Goal: Task Accomplishment & Management: Complete application form

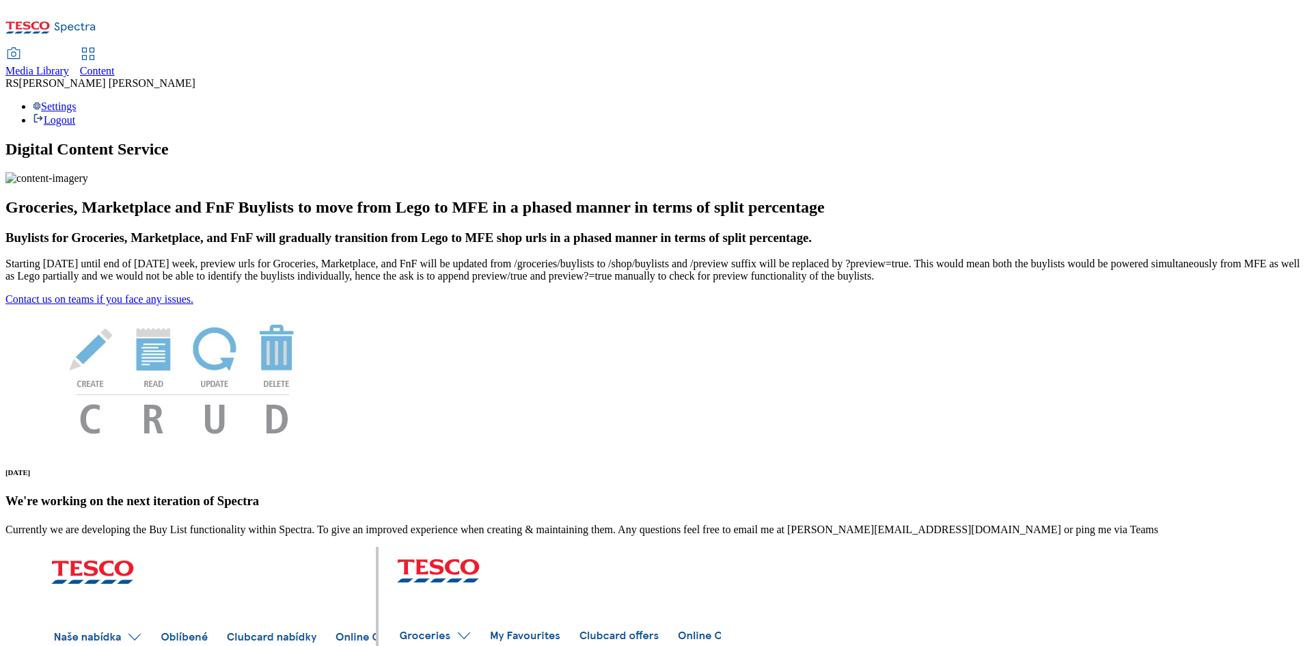
click at [115, 65] on span "Content" at bounding box center [97, 71] width 35 height 12
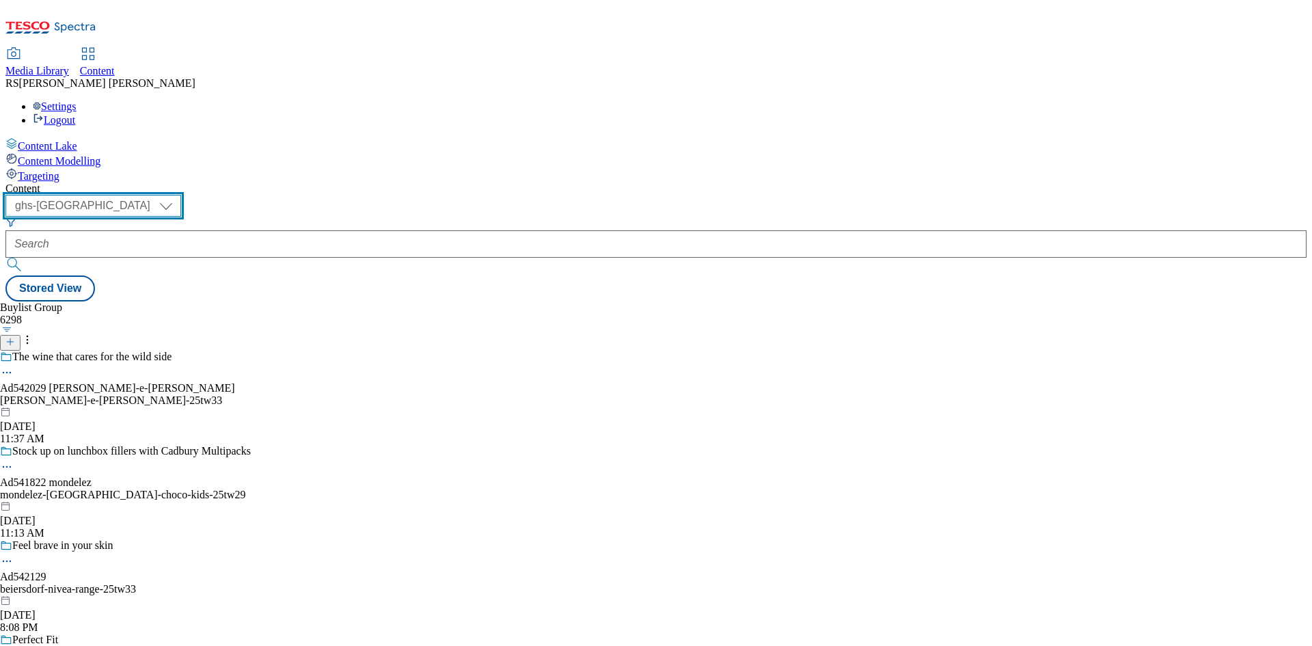
click at [181, 195] on select "ghs-roi ghs-uk" at bounding box center [93, 206] width 176 height 22
select select "ghs-roi"
click at [178, 195] on select "ghs-roi ghs-uk" at bounding box center [93, 206] width 176 height 22
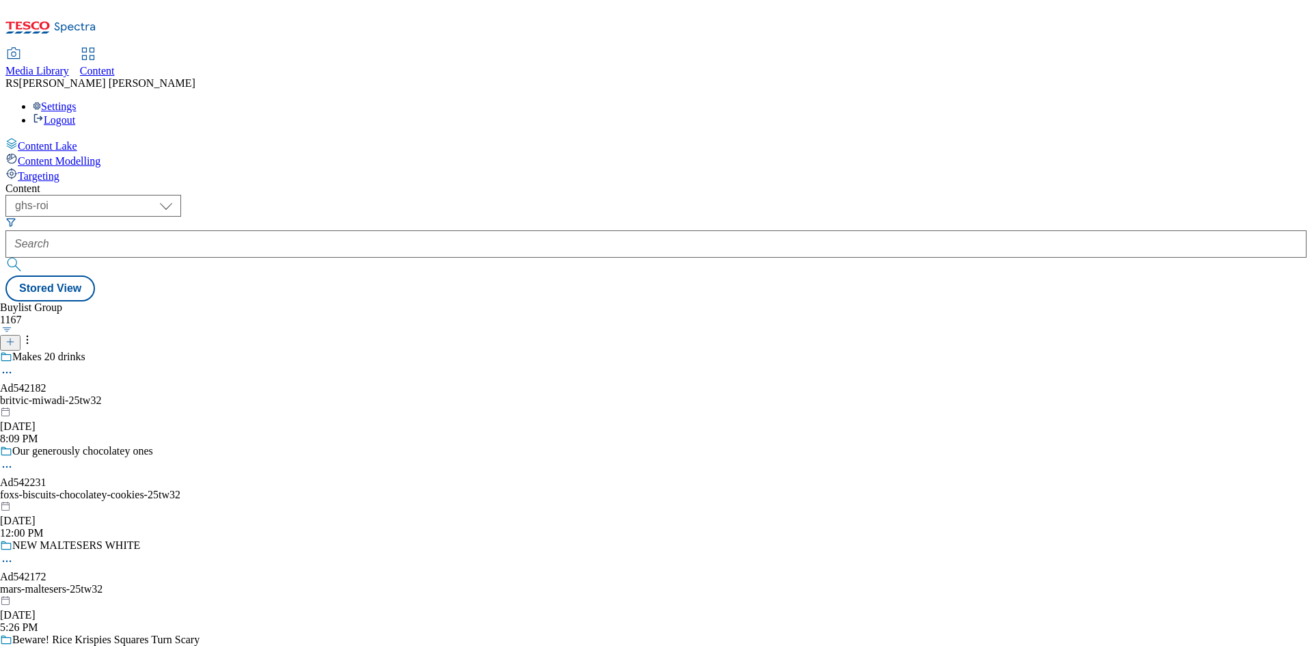
click at [15, 337] on icon at bounding box center [10, 342] width 10 height 10
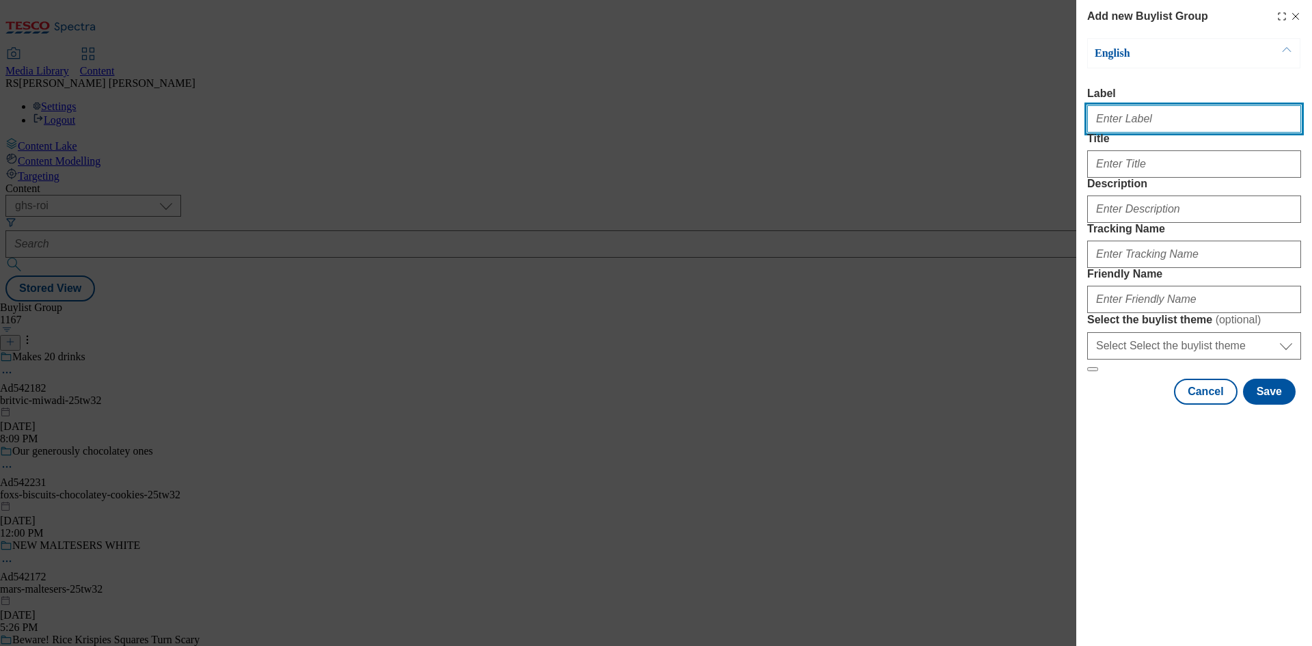
click at [1154, 122] on input "Label" at bounding box center [1194, 118] width 214 height 27
paste input "542320"
type input "Ad542320"
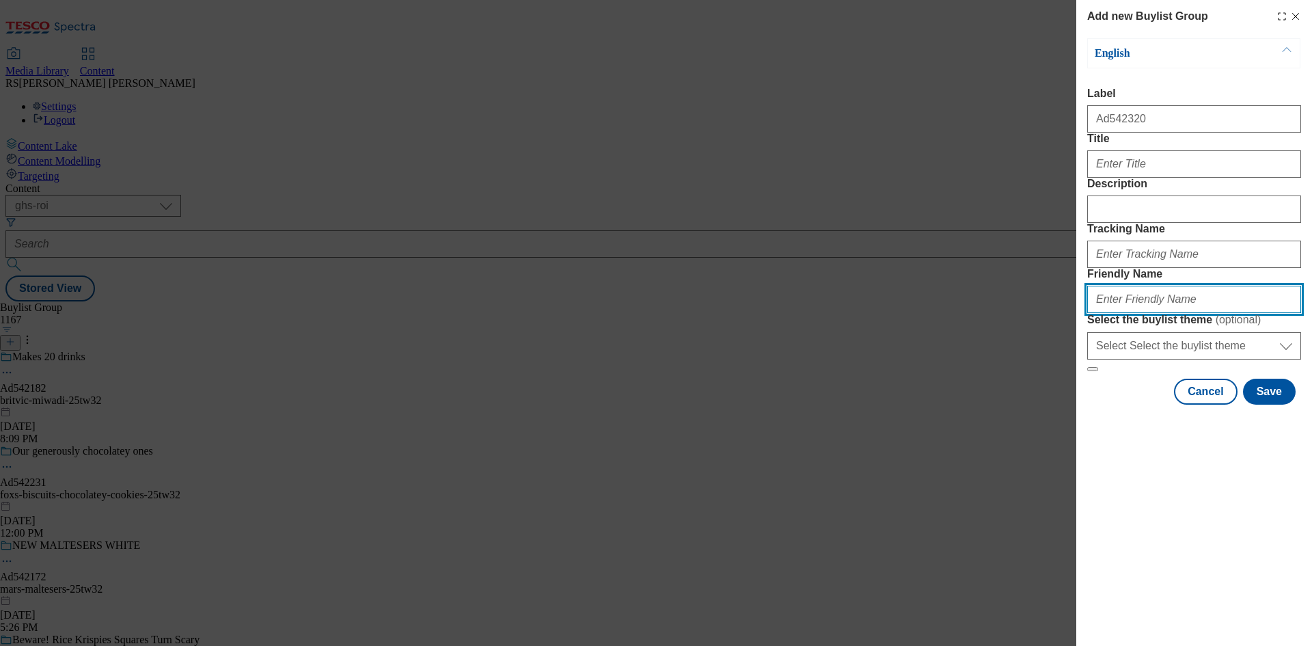
click at [1176, 313] on input "Friendly Name" at bounding box center [1194, 299] width 214 height 27
paste input "general-mills-betty-crocker-25tw31"
type input "general-mills-betty-crocker-25tw31"
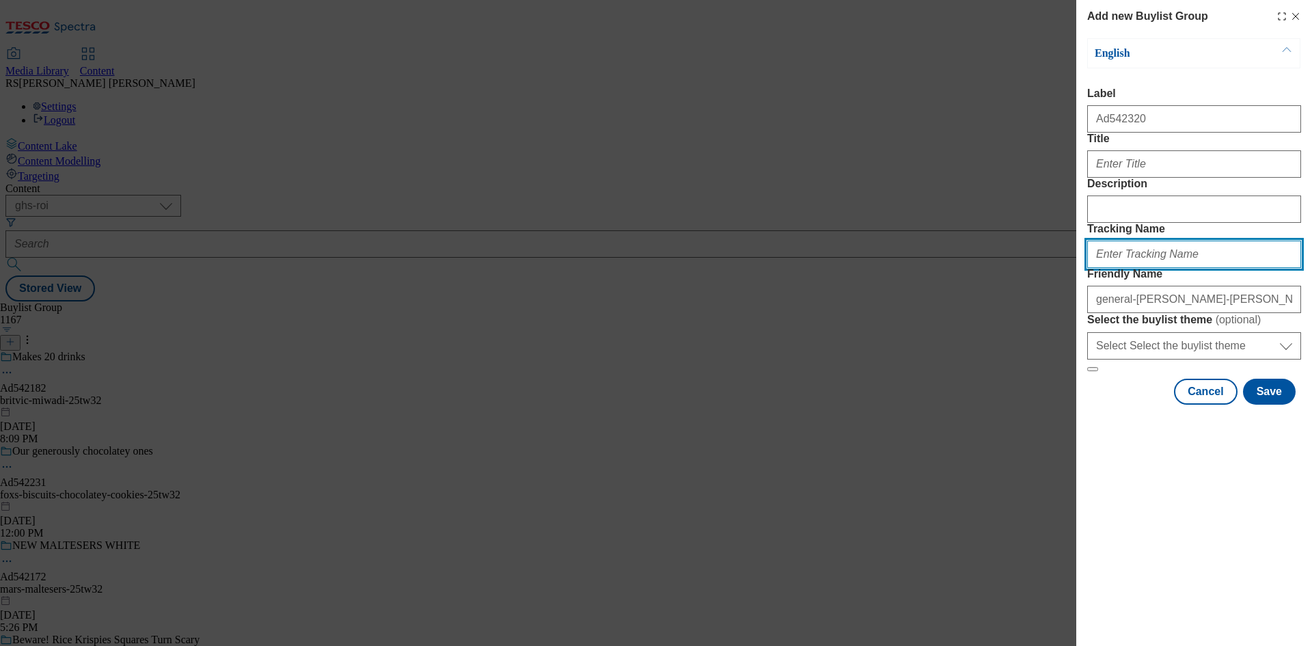
click at [1169, 268] on input "Tracking Name" at bounding box center [1194, 253] width 214 height 27
paste input "542320"
type input "Ad542320"
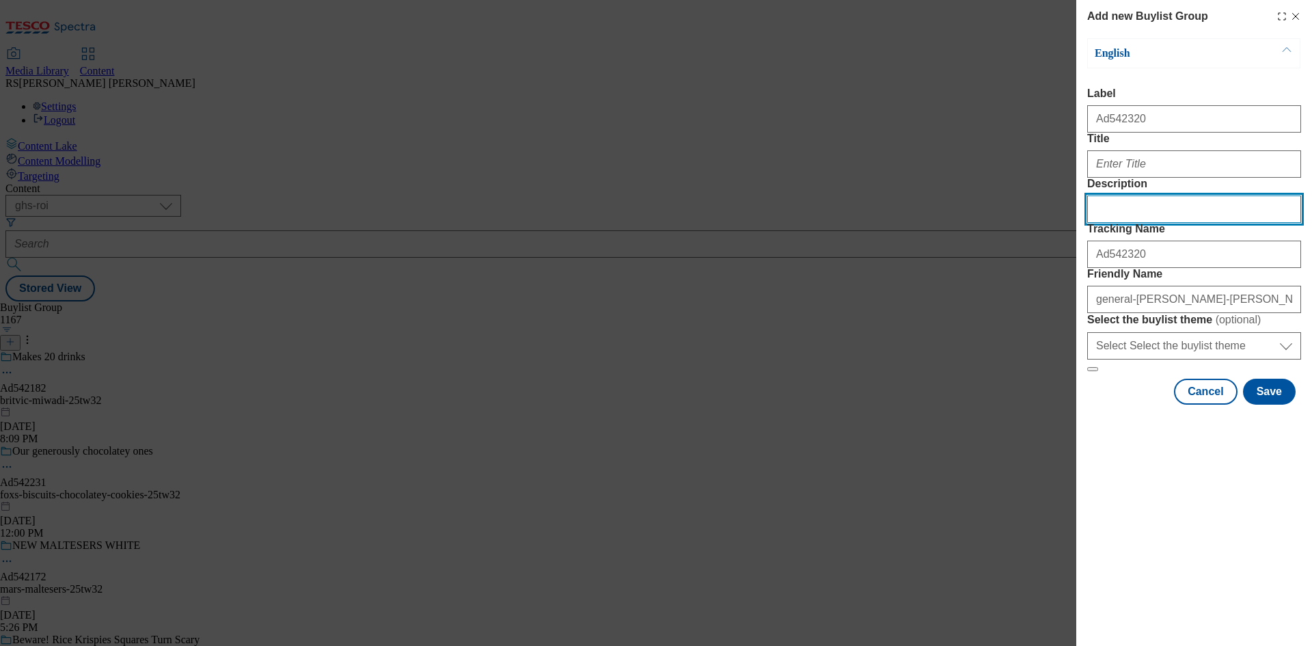
click at [1168, 223] on input "Description" at bounding box center [1194, 208] width 214 height 27
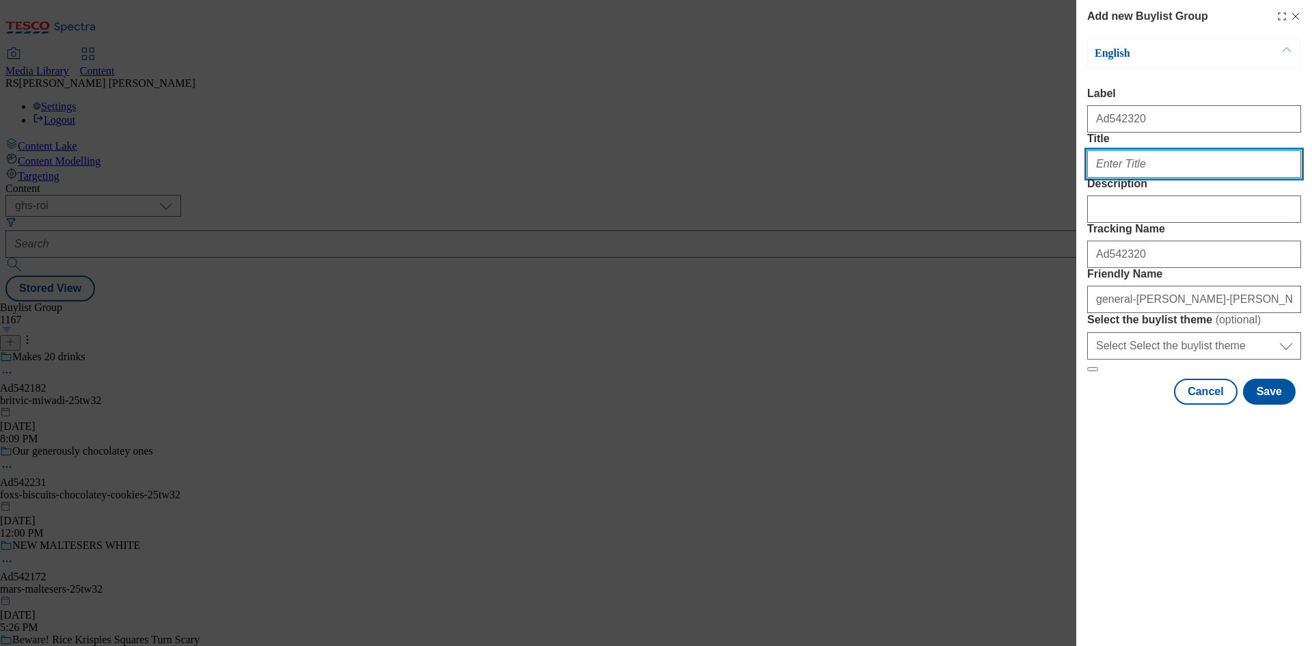
click at [1165, 178] on input "Title" at bounding box center [1194, 163] width 214 height 27
paste input "Win a mixer with Betty Crocker"
type input "Win a mixer with Betty Crocker"
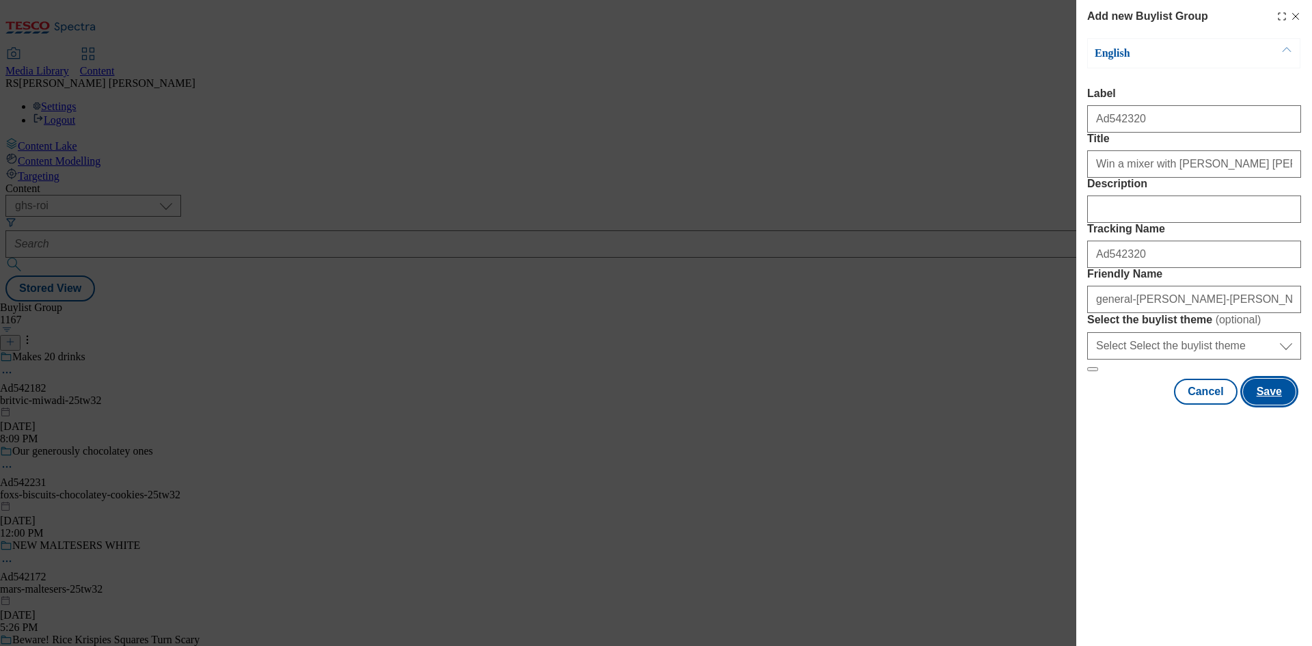
click at [1266, 404] on button "Save" at bounding box center [1269, 391] width 53 height 26
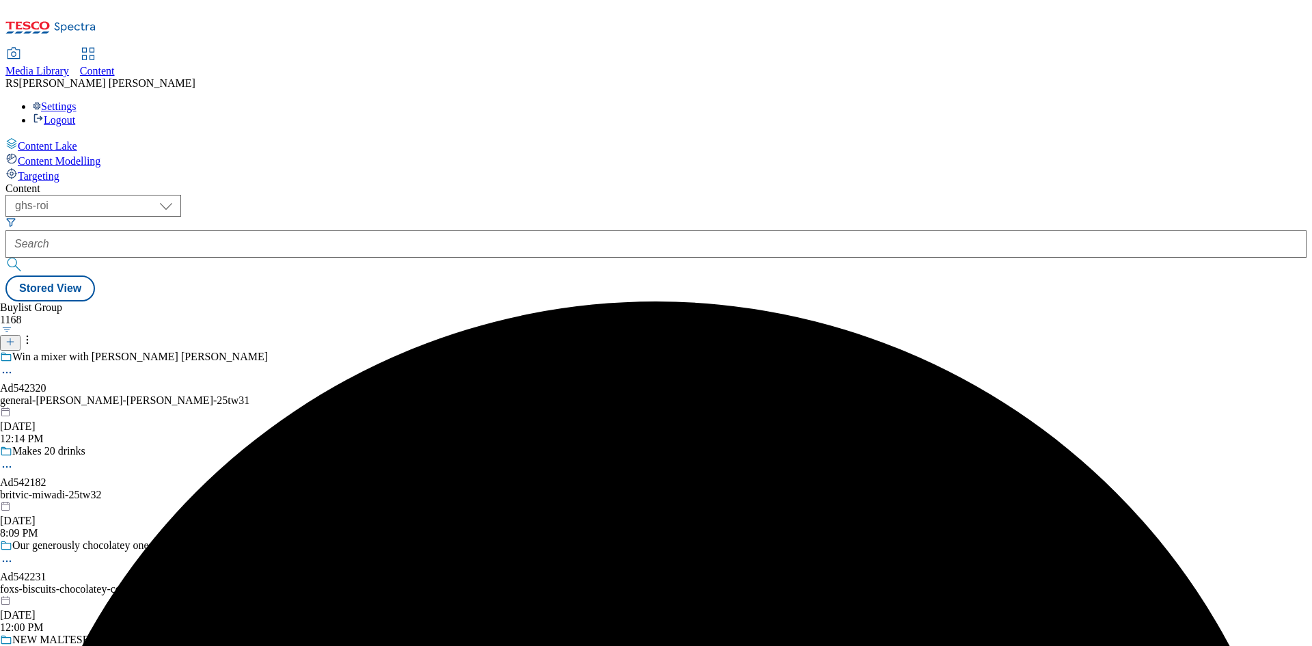
click at [294, 394] on div "general-mills-betty-crocker-25tw31" at bounding box center [147, 400] width 294 height 12
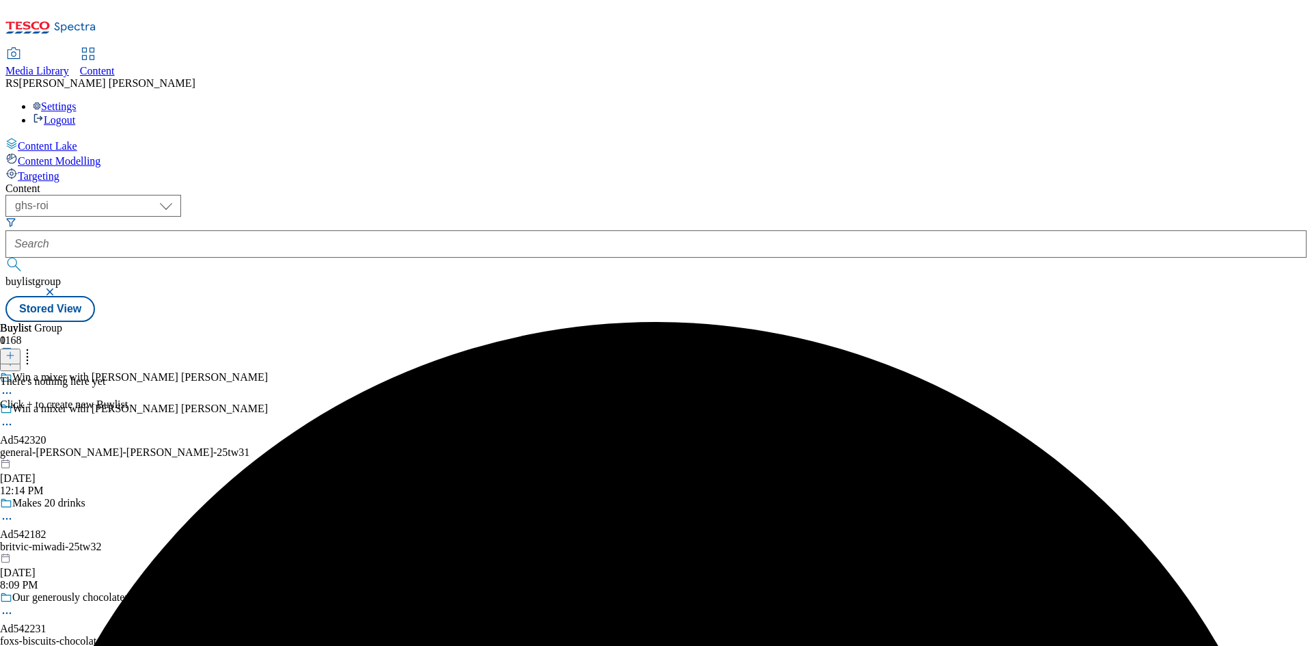
click at [15, 350] on icon at bounding box center [10, 355] width 10 height 10
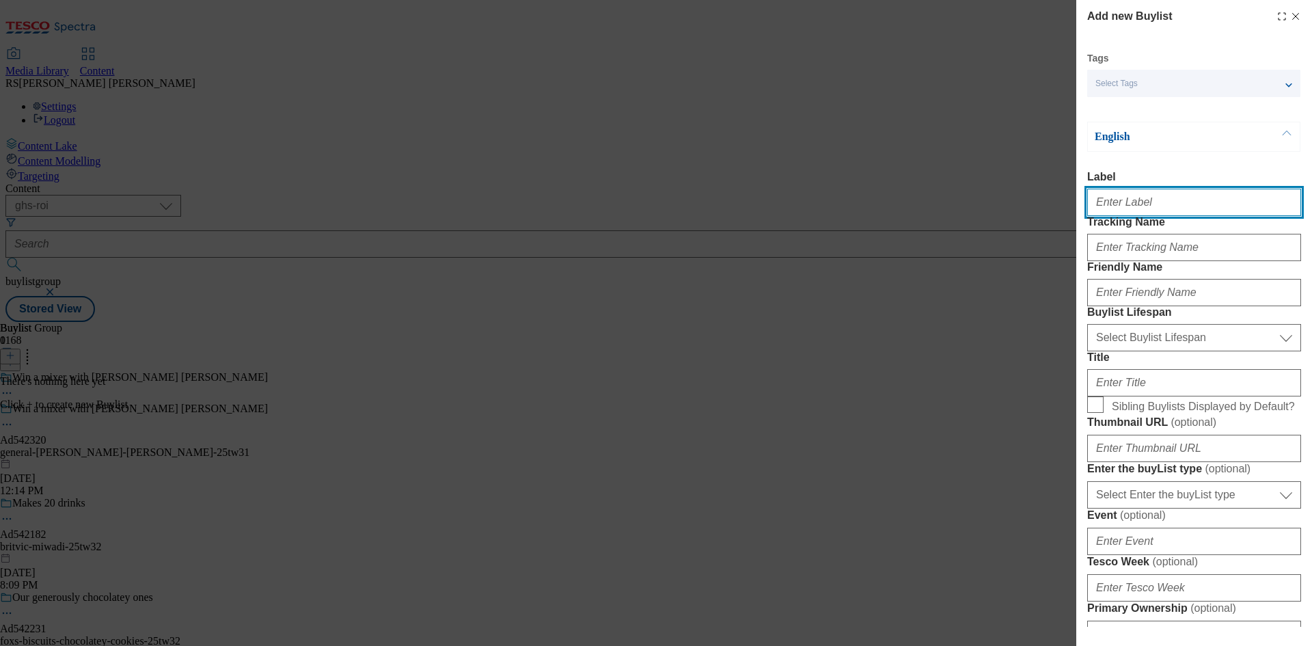
click at [1145, 209] on input "Label" at bounding box center [1194, 202] width 214 height 27
paste input "542320"
type input "Ad542320"
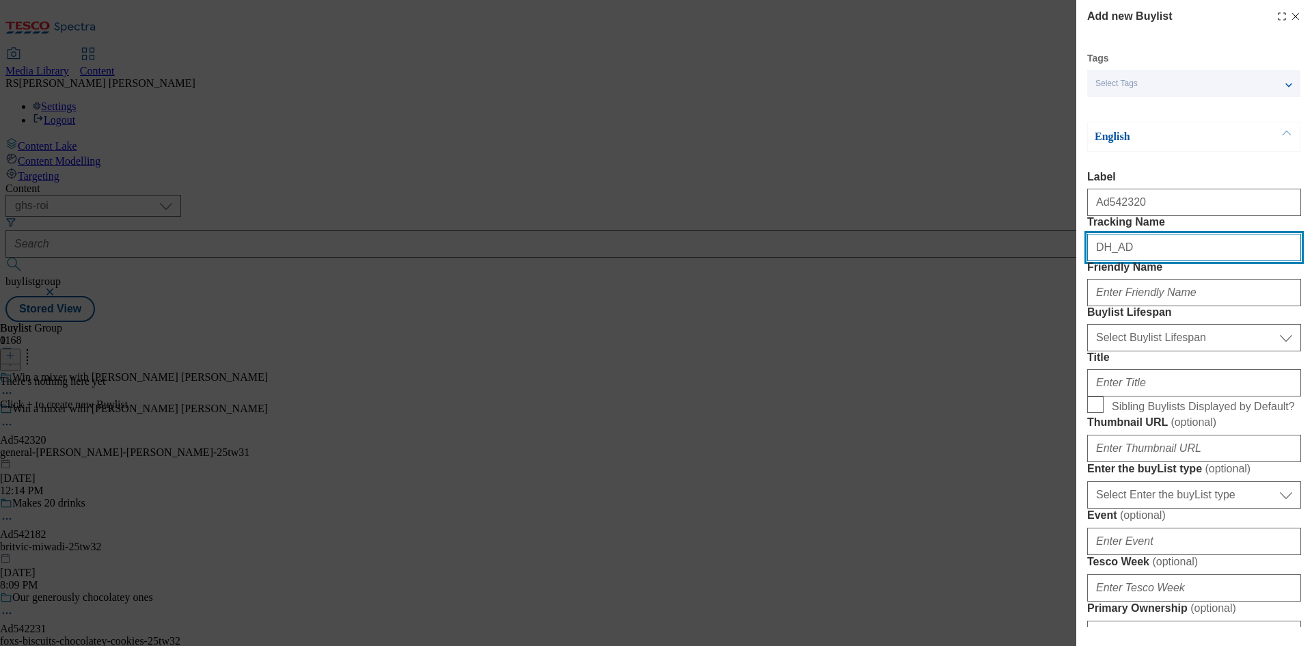
paste input "542320"
type input "DH_AD542320"
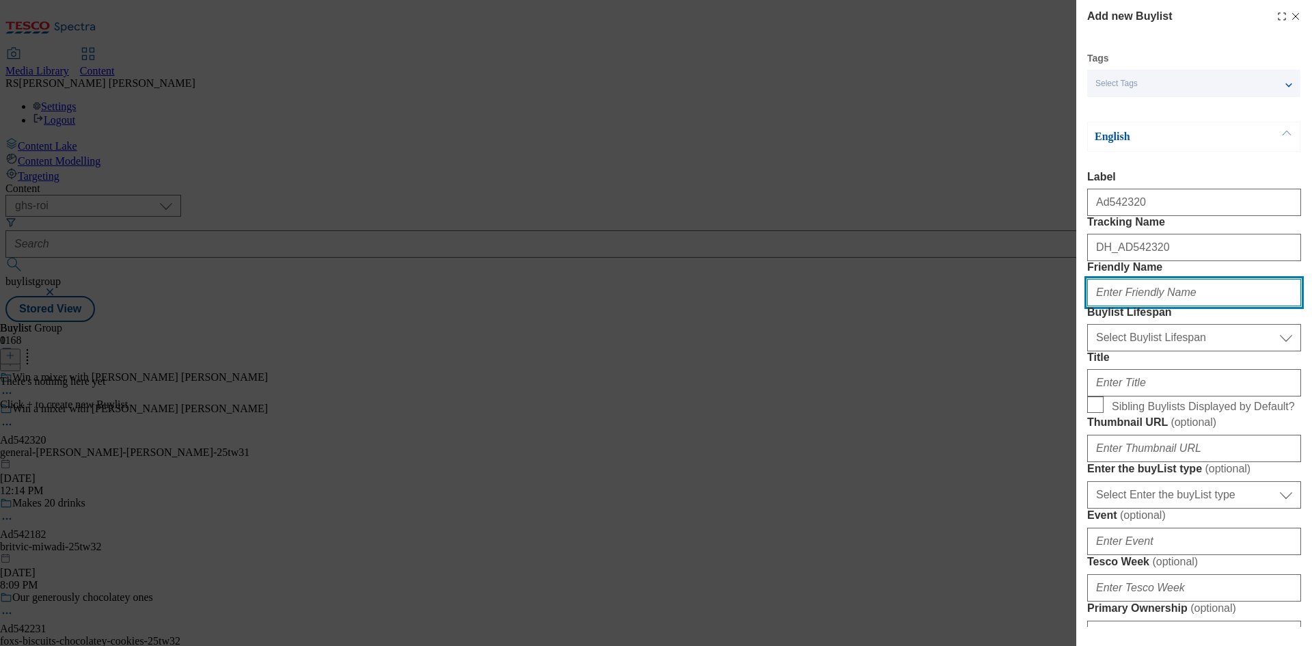
click at [1244, 306] on input "Friendly Name" at bounding box center [1194, 292] width 214 height 27
paste input "general-mills"
type input "general-mills"
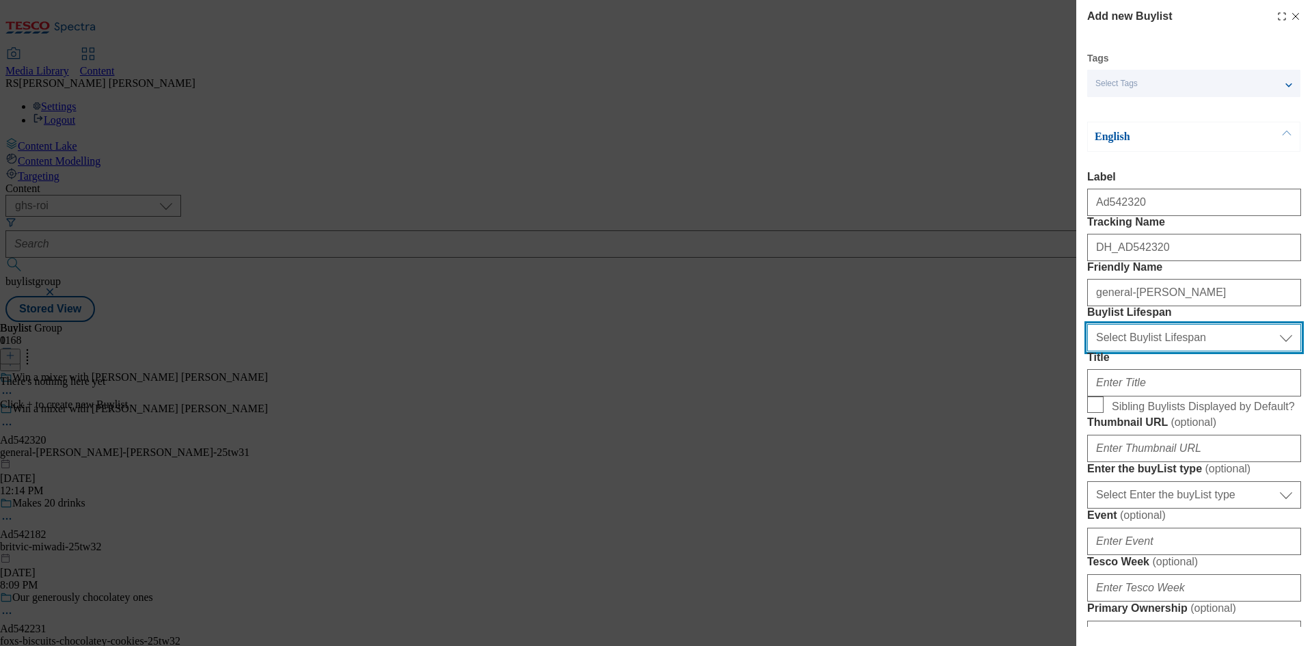
click at [1200, 351] on select "Select Buylist Lifespan evergreen seasonal tactical" at bounding box center [1194, 337] width 214 height 27
select select "tactical"
click at [1087, 351] on select "Select Buylist Lifespan evergreen seasonal tactical" at bounding box center [1194, 337] width 214 height 27
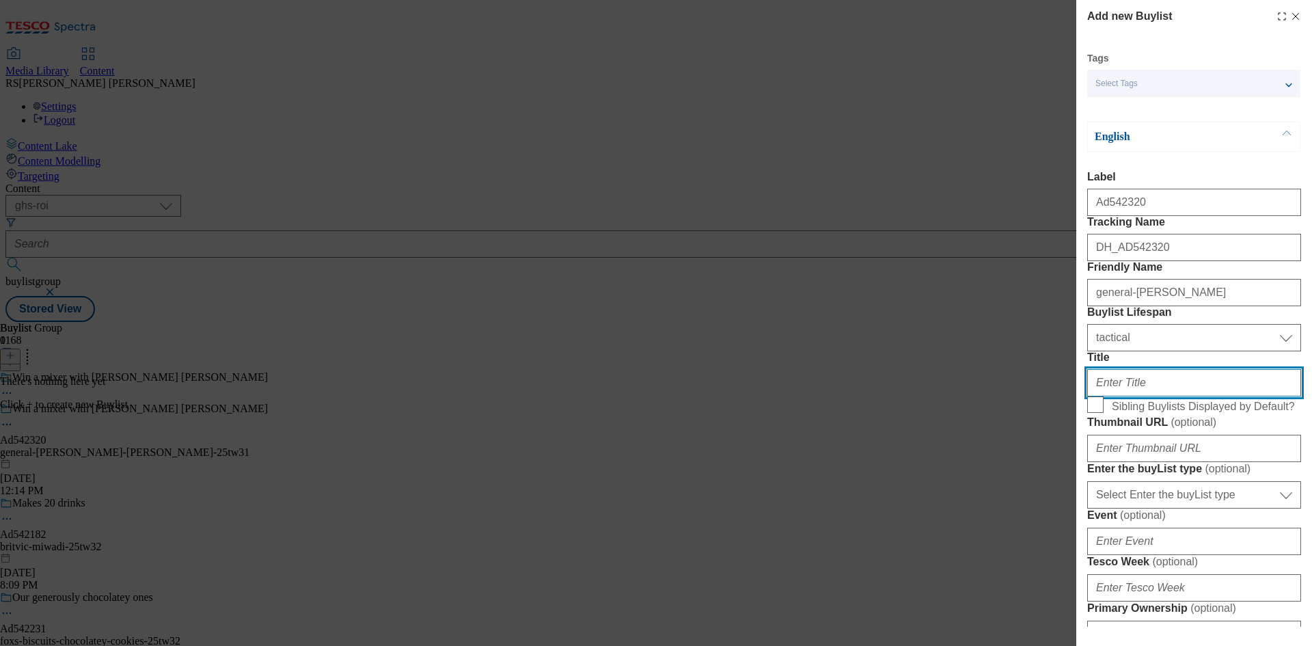
click at [1161, 396] on input "Title" at bounding box center [1194, 382] width 214 height 27
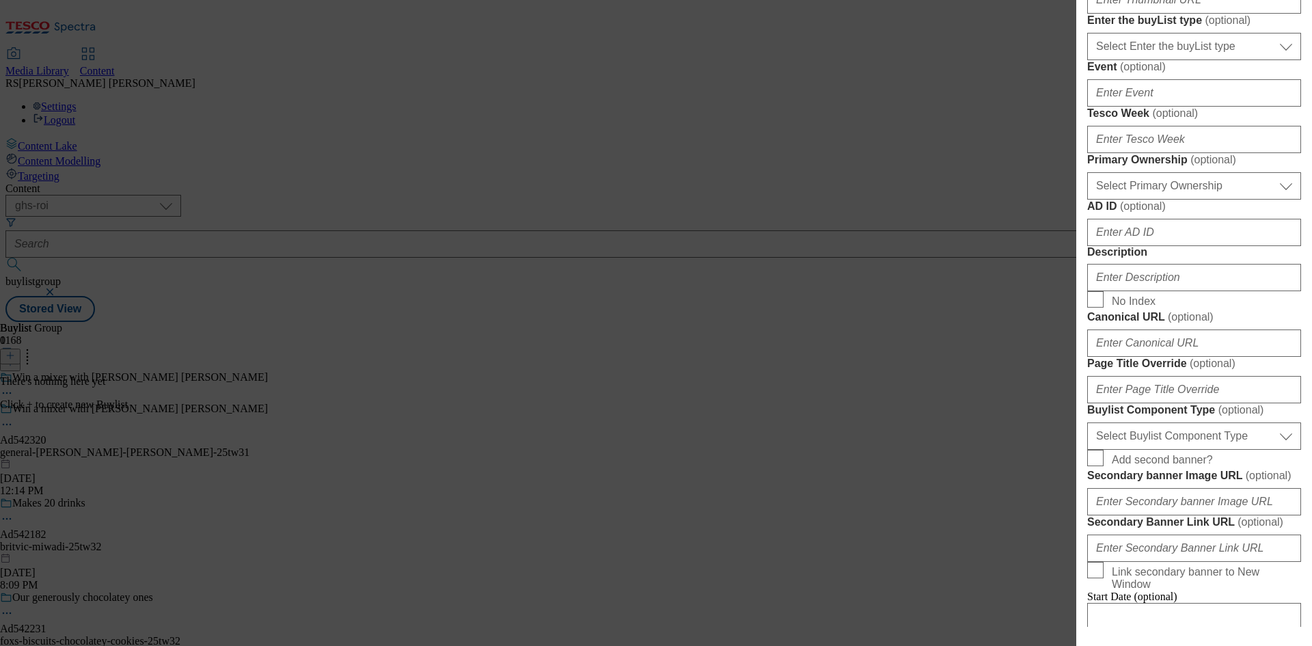
scroll to position [478, 0]
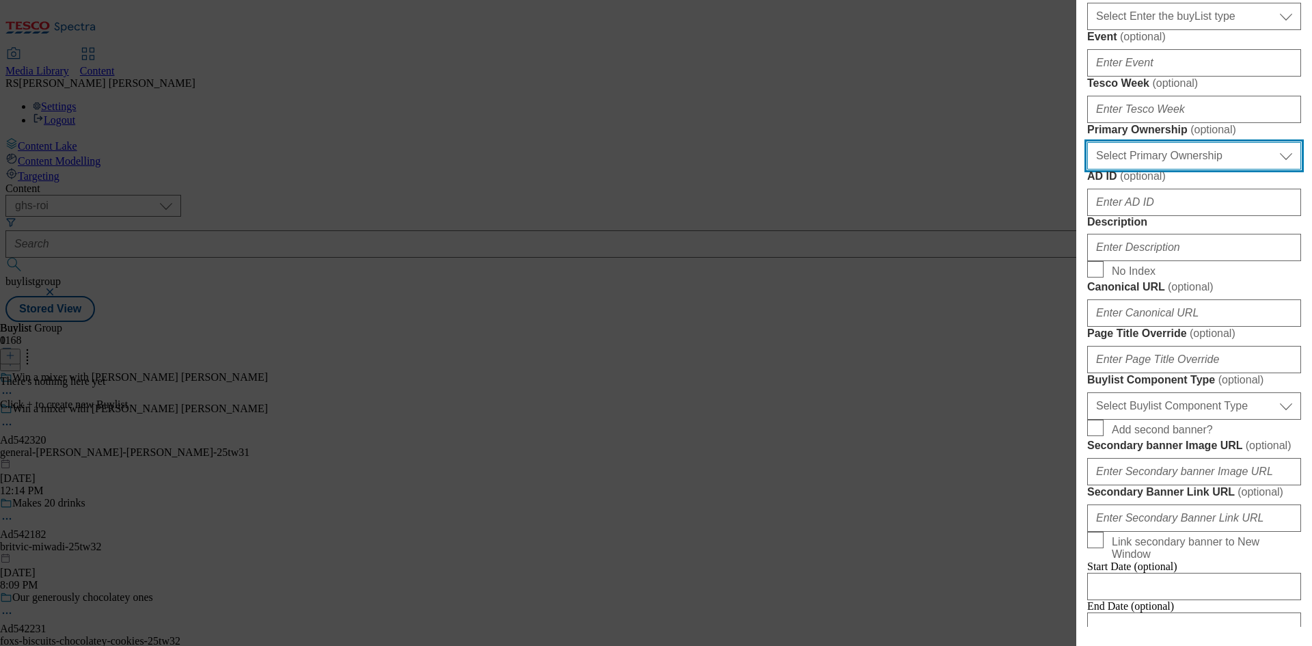
click at [1215, 169] on select "Select Primary Ownership tesco dunnhumby" at bounding box center [1194, 155] width 214 height 27
select select "dunnhumby"
click at [1087, 169] on select "Select Primary Ownership tesco dunnhumby" at bounding box center [1194, 155] width 214 height 27
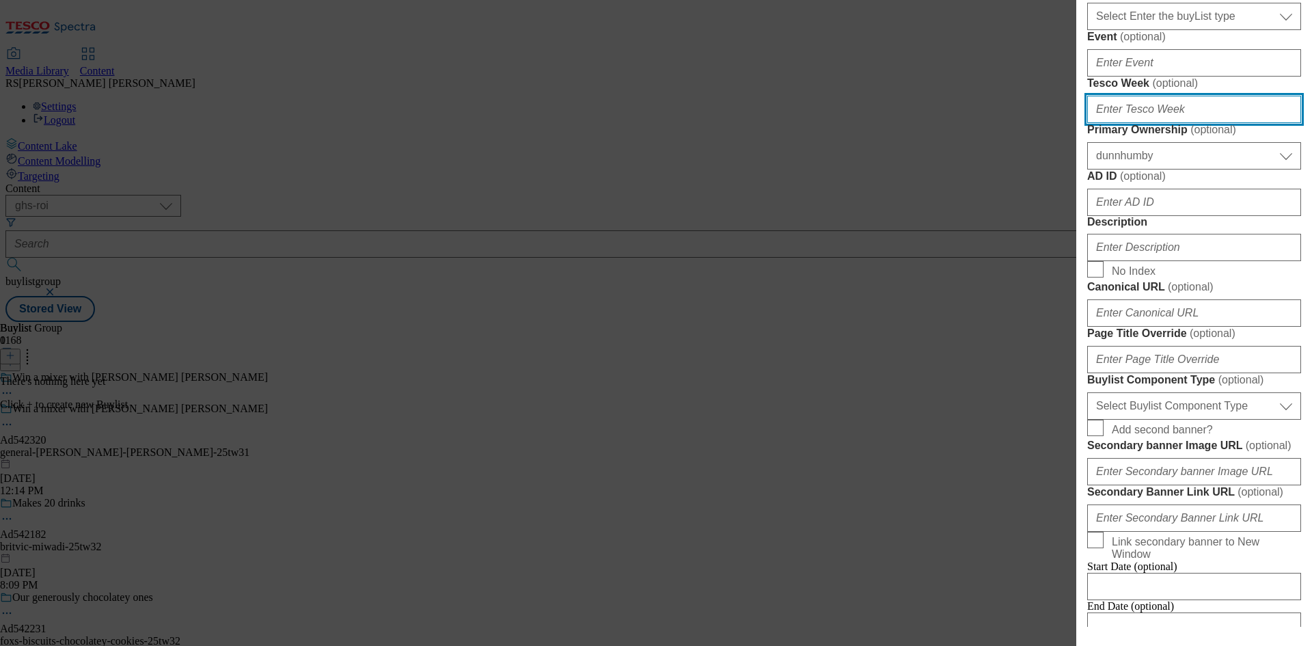
click at [1159, 123] on input "Tesco Week ( optional )" at bounding box center [1194, 109] width 214 height 27
type input "31"
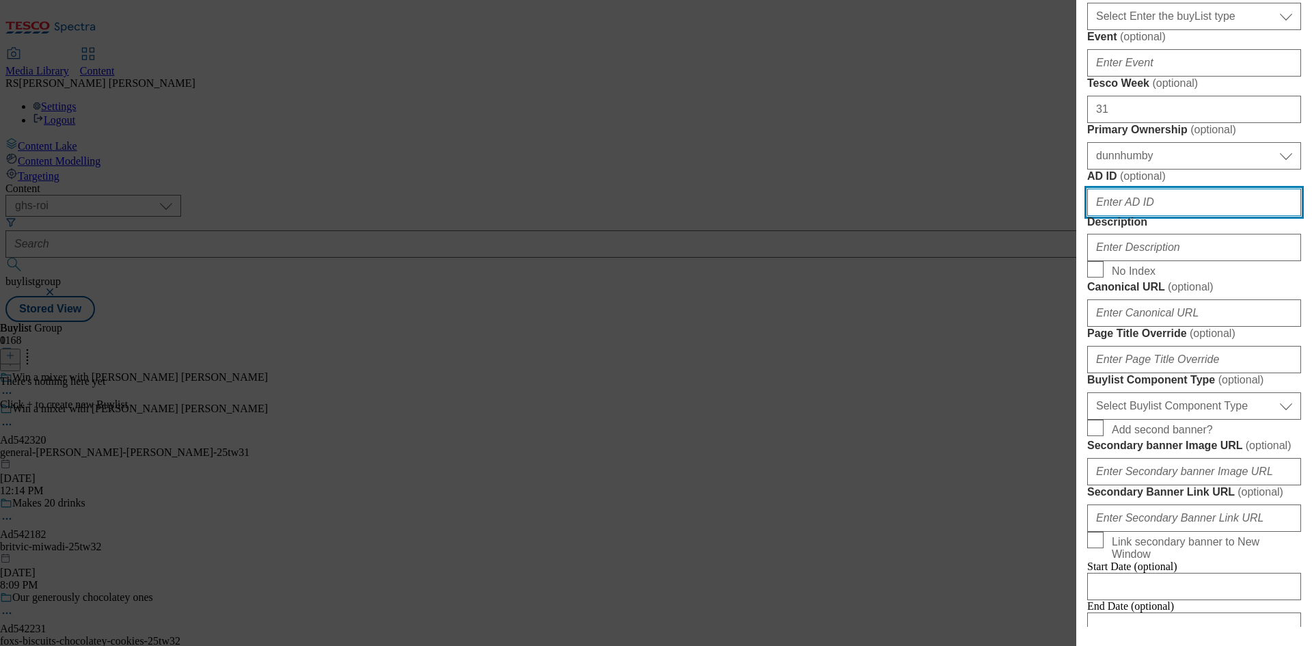
paste input "542320"
type input "542320"
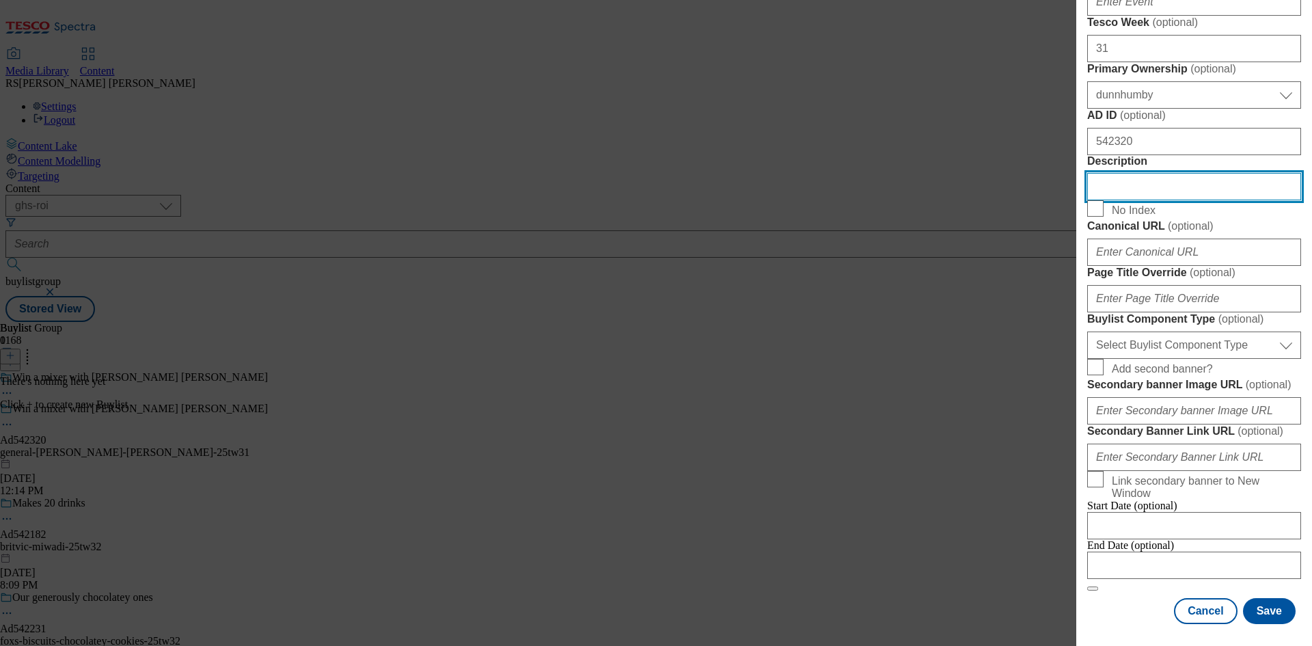
scroll to position [888, 0]
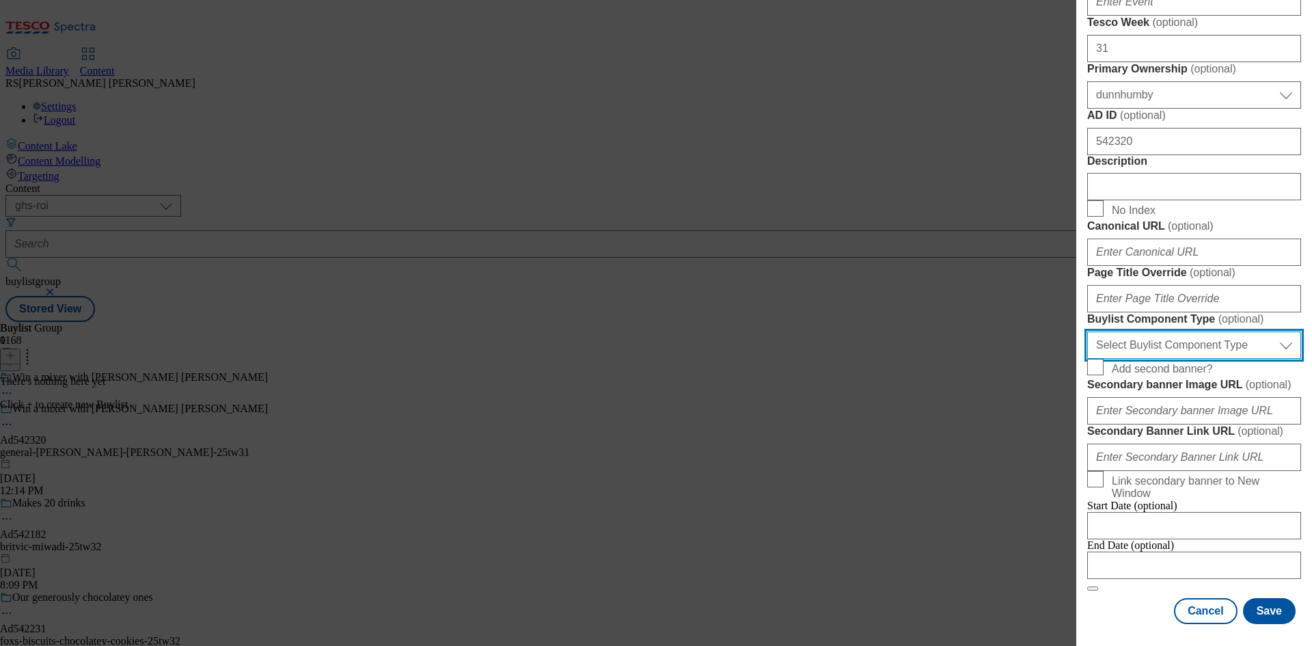
click at [1187, 357] on select "Select Buylist Component Type Banner Competition Header Meal" at bounding box center [1194, 344] width 214 height 27
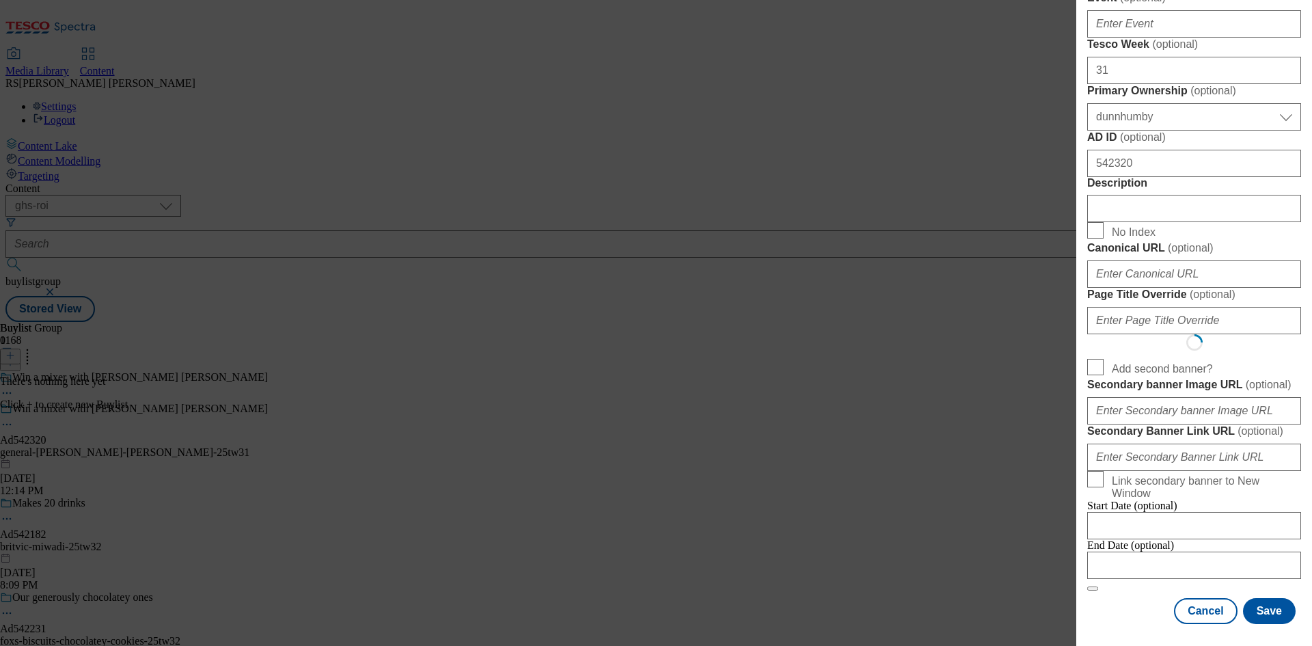
select select "Banner"
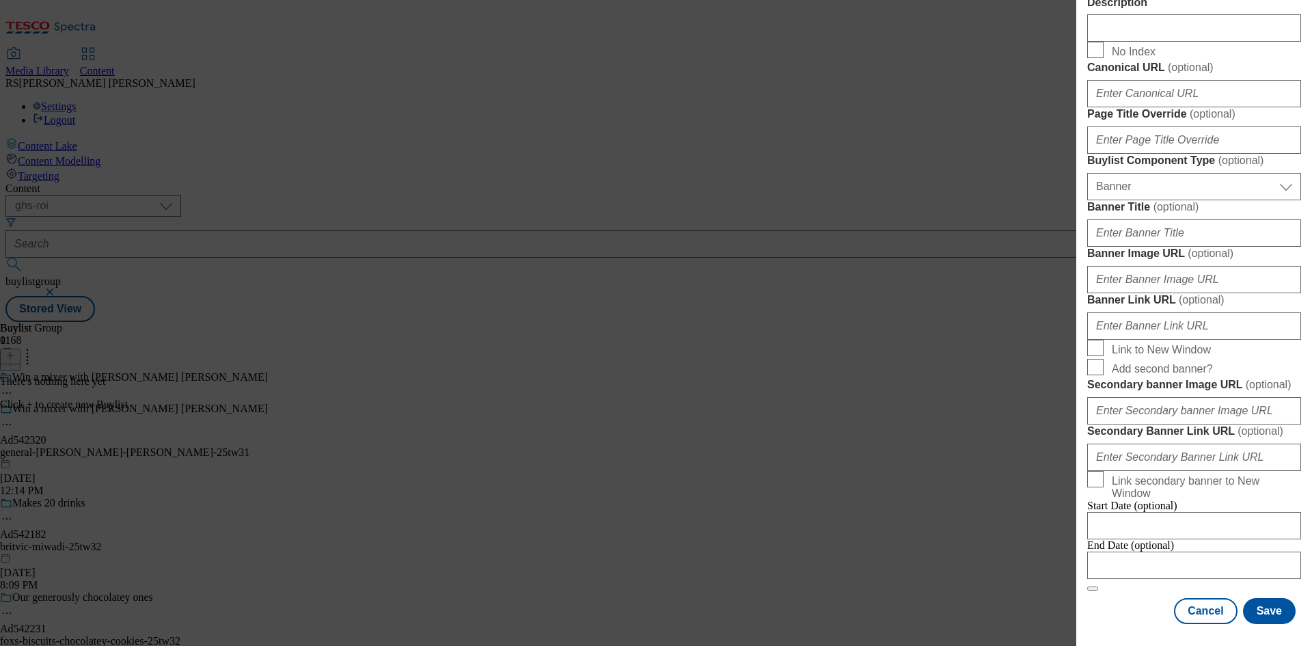
scroll to position [1281, 0]
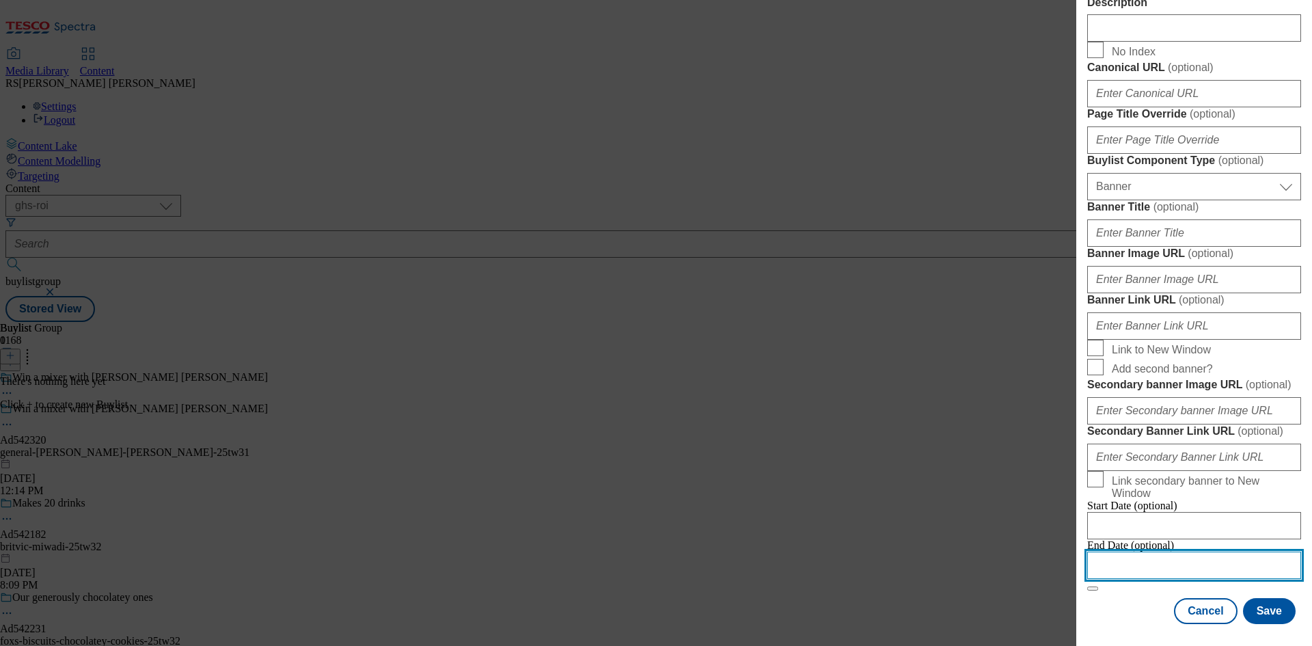
click at [1199, 552] on input "Modal" at bounding box center [1194, 564] width 214 height 27
select select "2025"
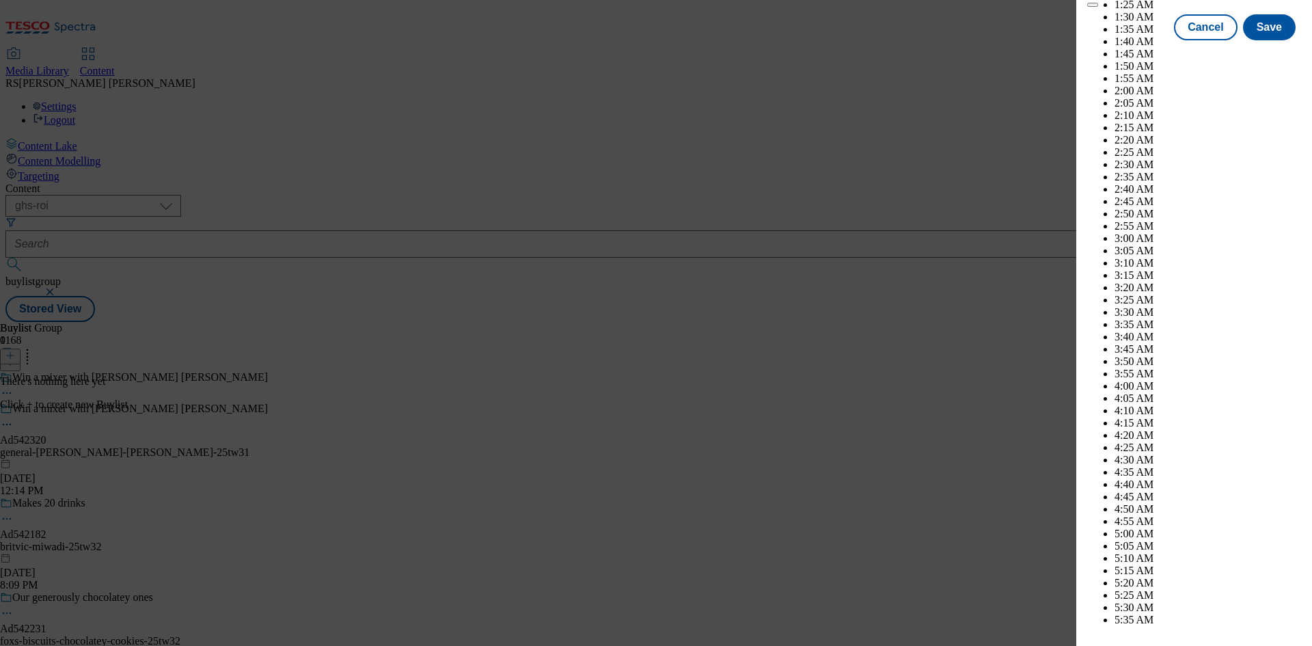
scroll to position [3678, 0]
select select "December"
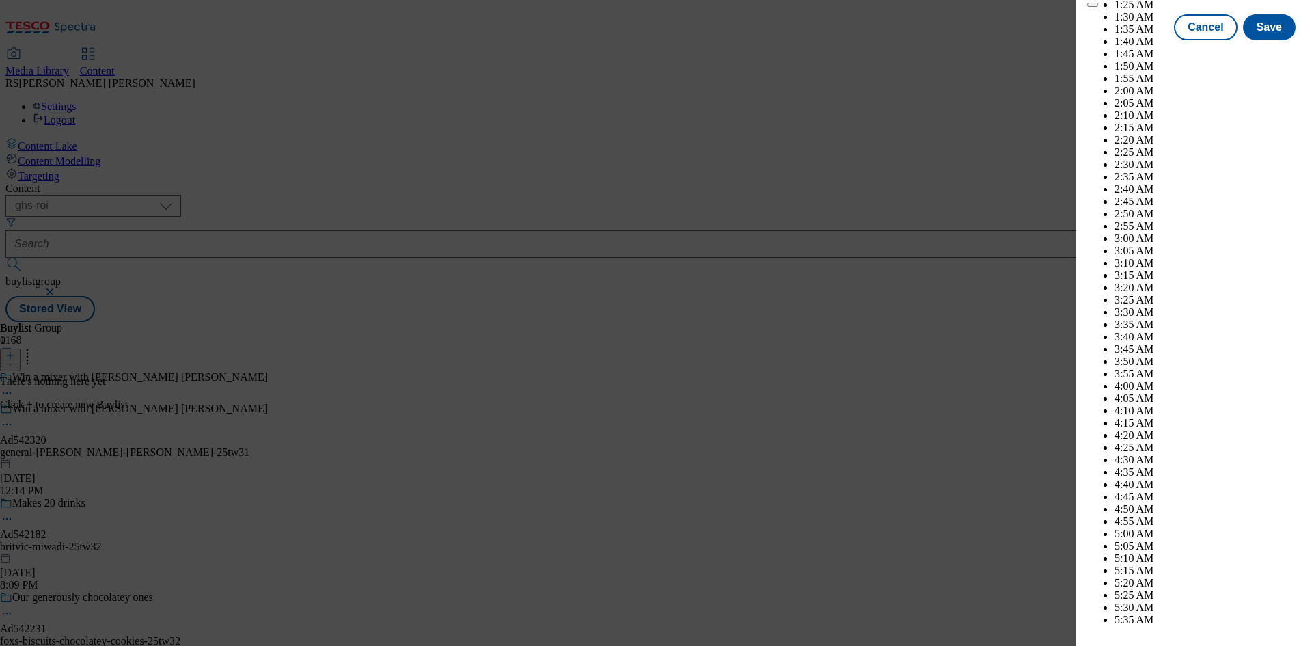
select select "2026"
select select "January"
click at [1270, 53] on button "Save" at bounding box center [1269, 40] width 53 height 26
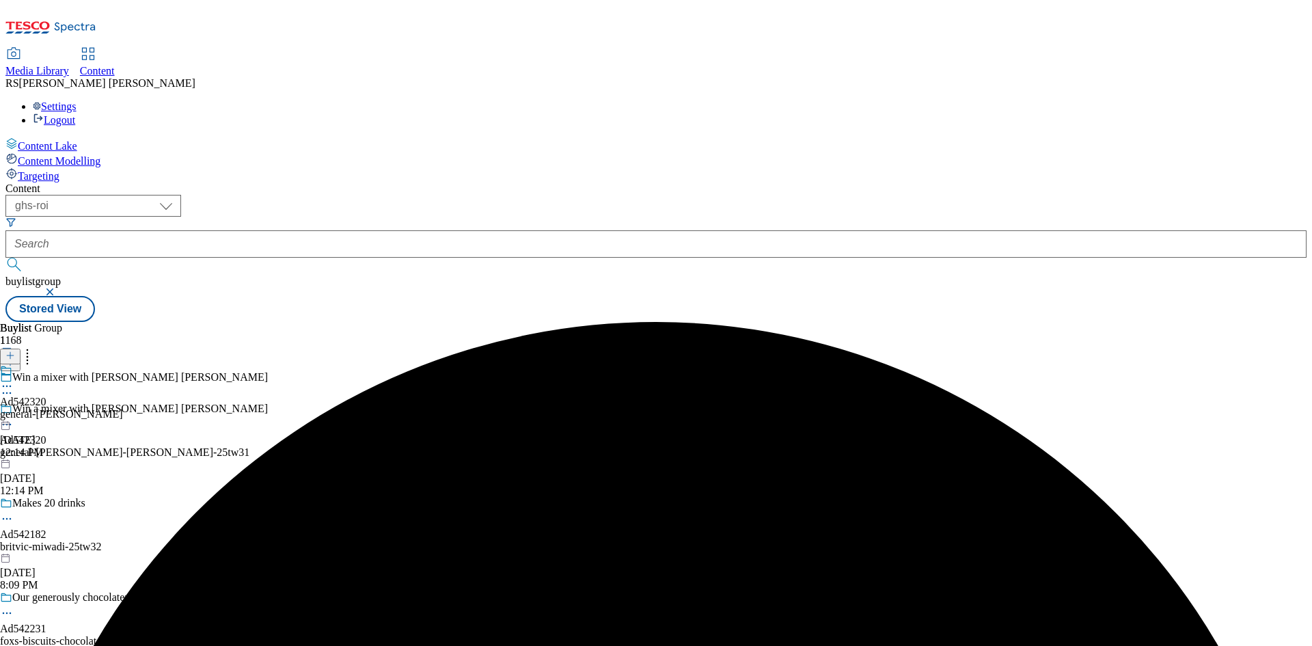
click at [123, 408] on div "general-mills" at bounding box center [61, 414] width 123 height 12
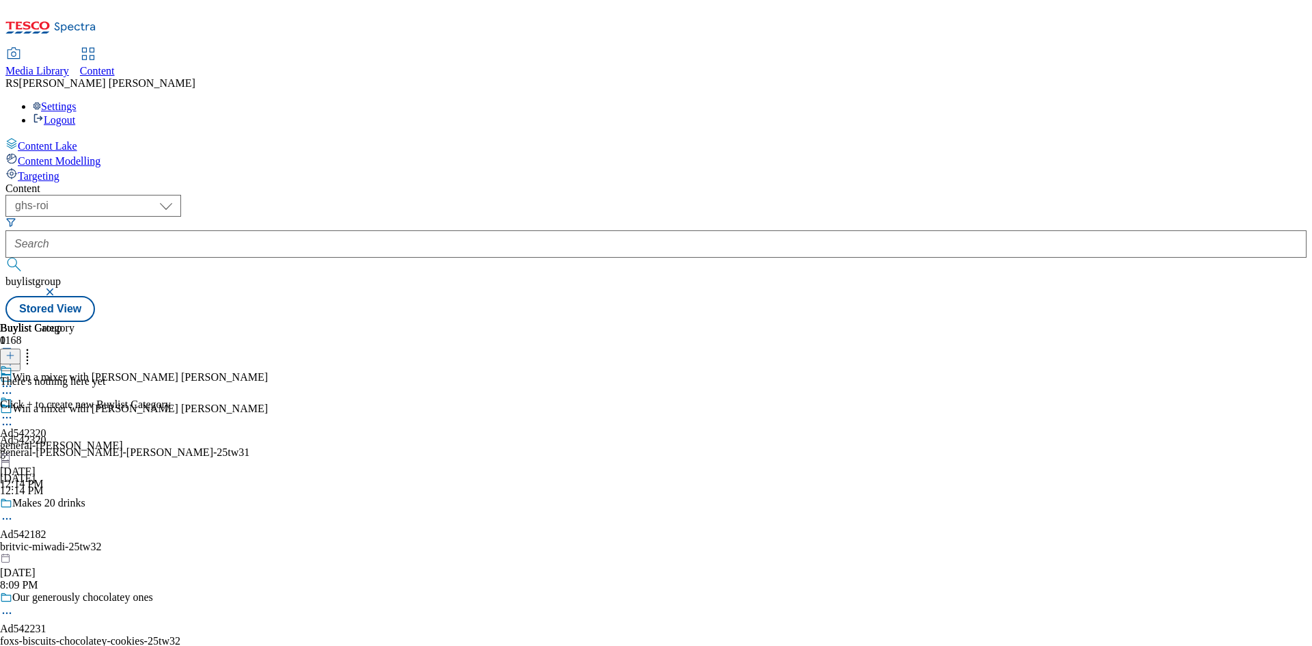
click at [15, 350] on icon at bounding box center [10, 355] width 10 height 10
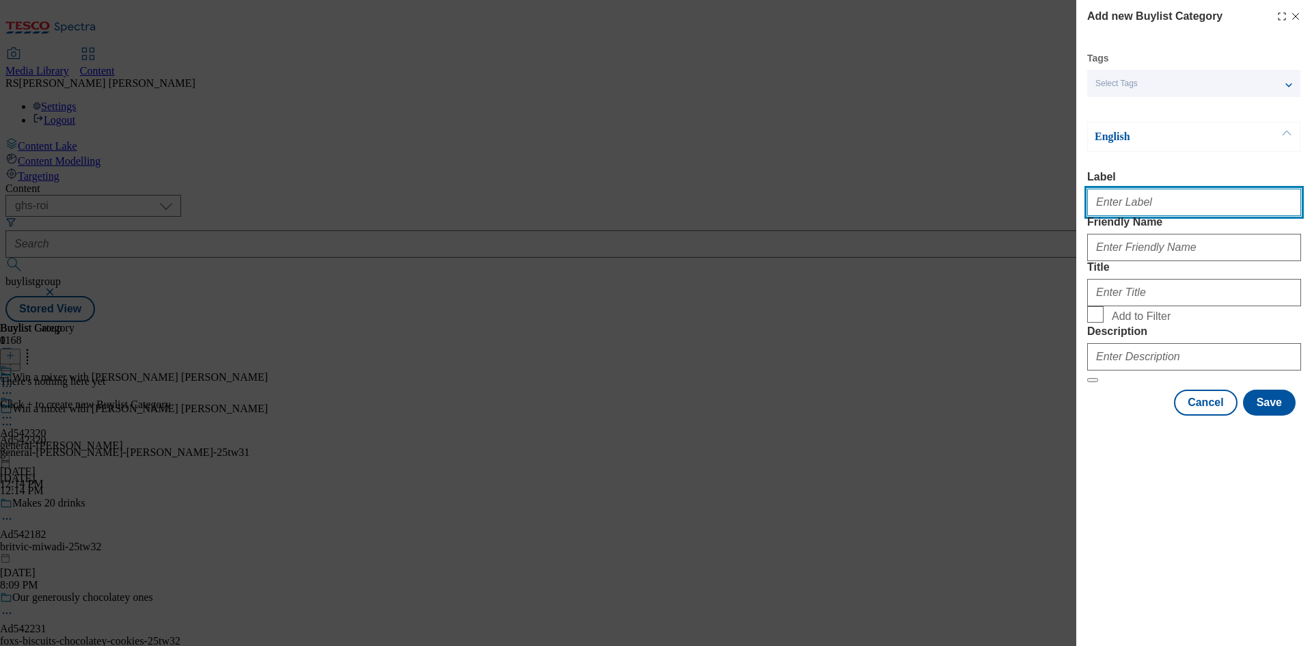
click at [1166, 203] on input "Label" at bounding box center [1194, 202] width 214 height 27
paste input "542320"
type input "Ad542320"
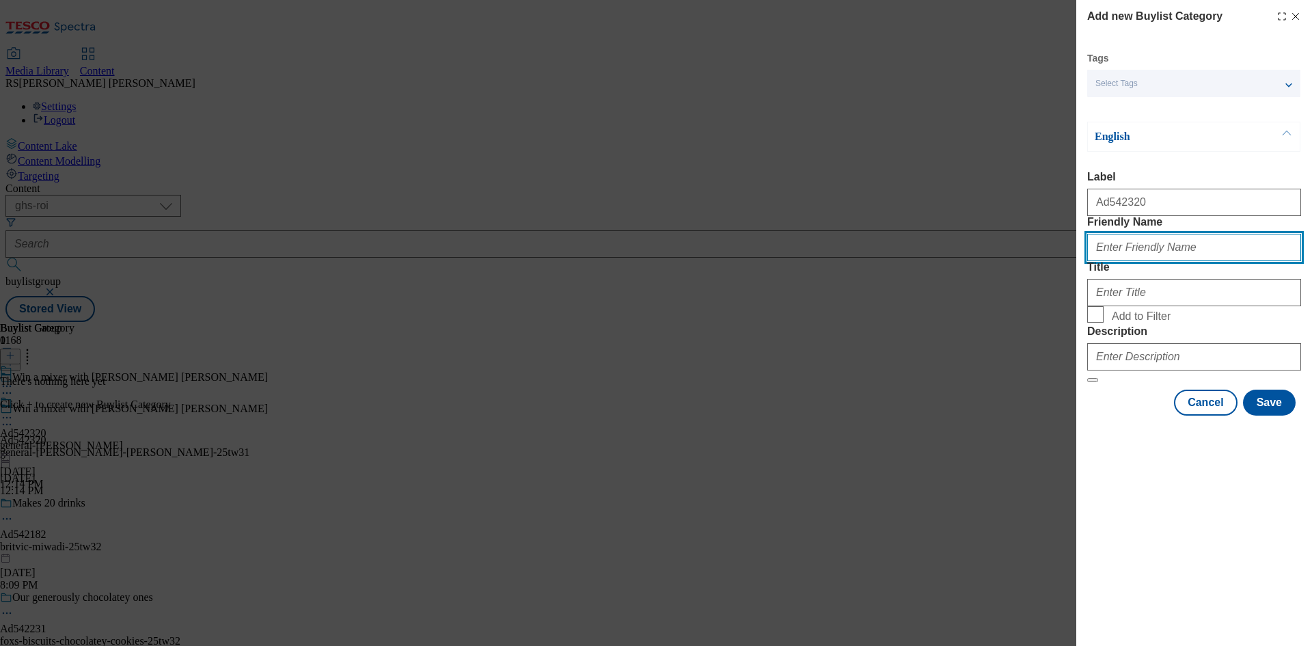
click at [1230, 261] on input "Friendly Name" at bounding box center [1194, 247] width 214 height 27
paste input "general-mills-betty-crocker"
type input "general-mills-betty-crocker"
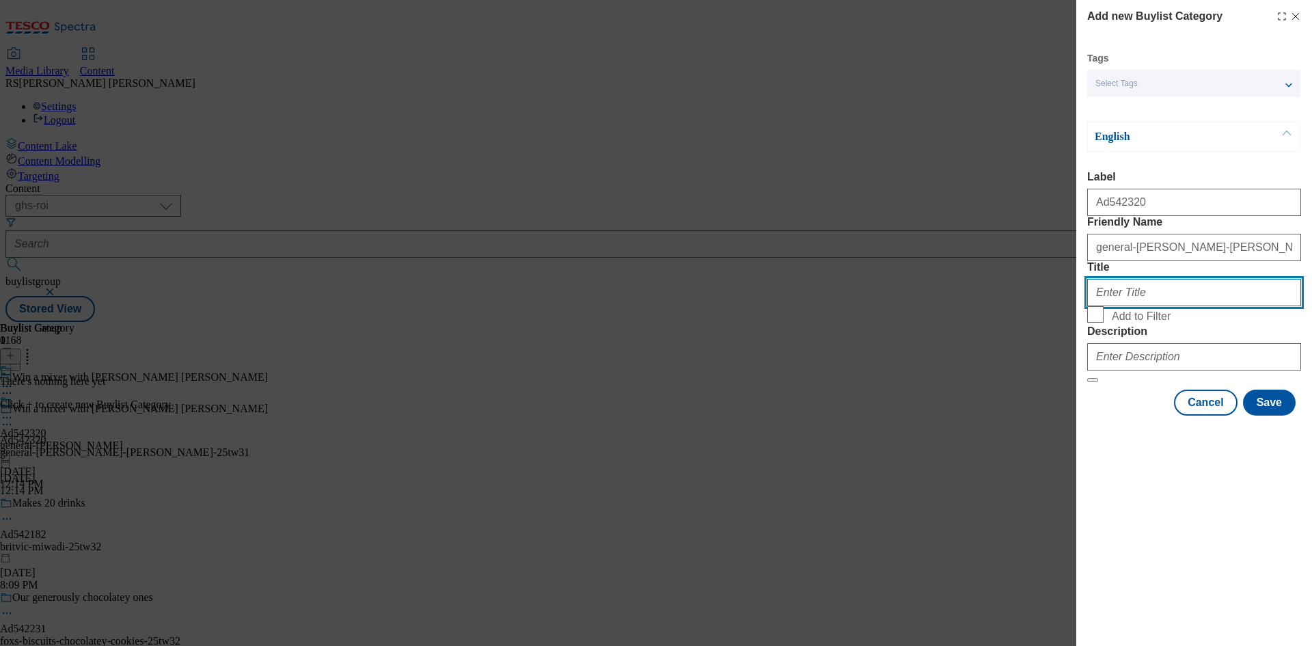
click at [1176, 306] on input "Title" at bounding box center [1194, 292] width 214 height 27
paste input "General Mills ROI"
type input "General Mills ROI"
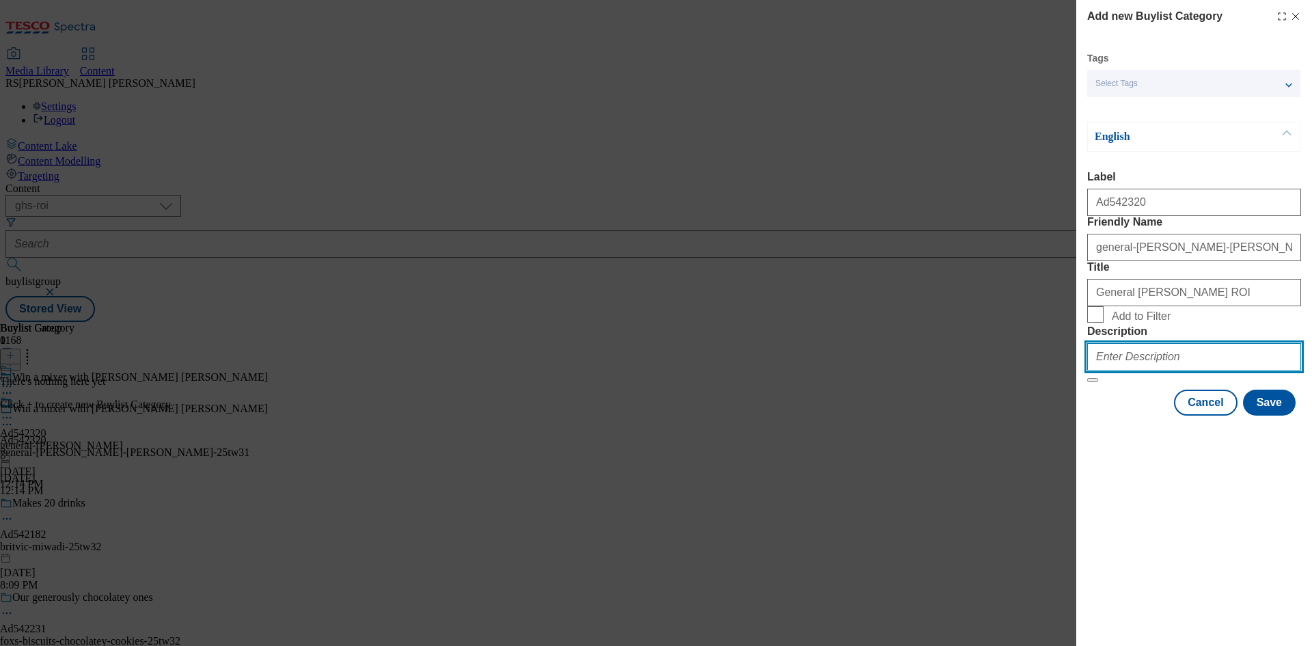
click at [1213, 370] on input "Description" at bounding box center [1194, 356] width 214 height 27
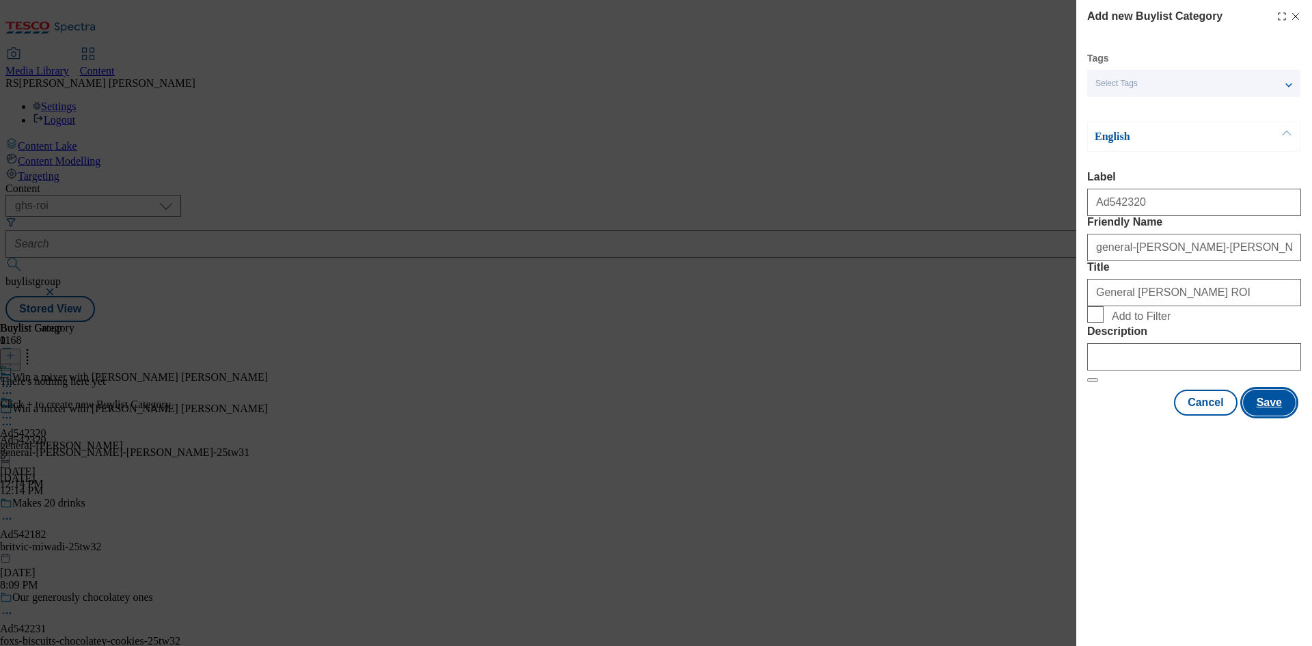
click at [1279, 415] on button "Save" at bounding box center [1269, 402] width 53 height 26
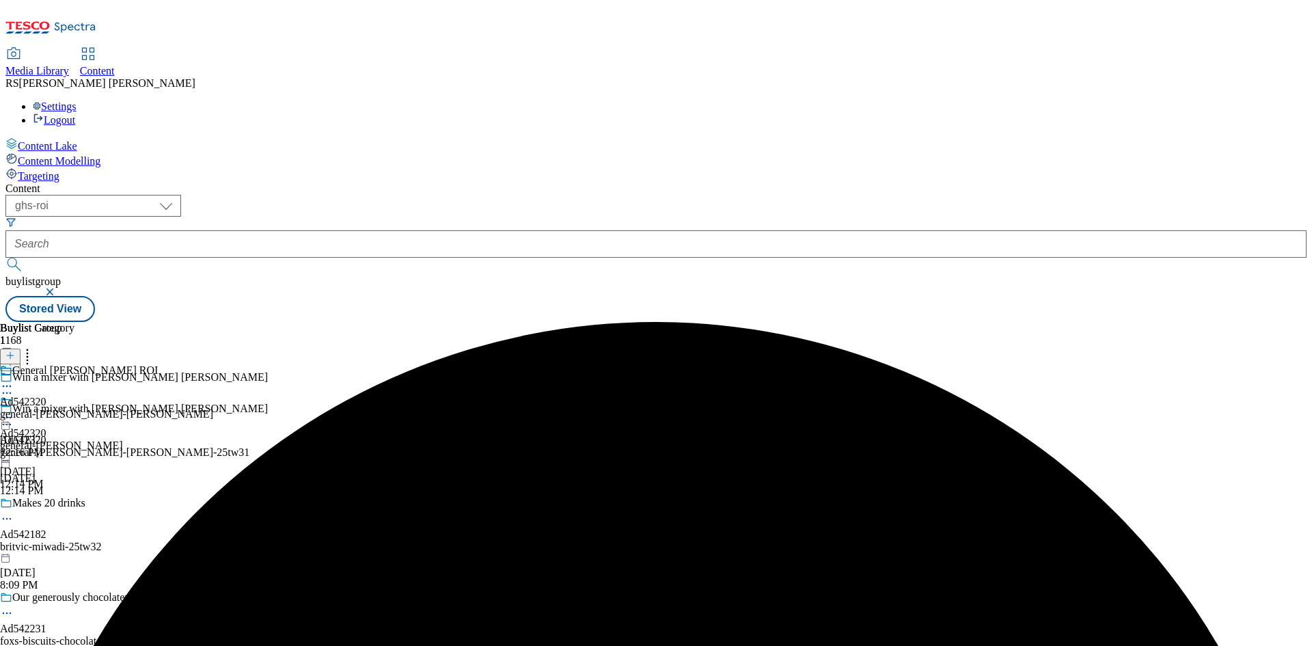
click at [213, 364] on div "General Mills ROI Ad542320 general-mills-betty-crocker Sep 19, 2025 12:16 PM" at bounding box center [106, 411] width 213 height 94
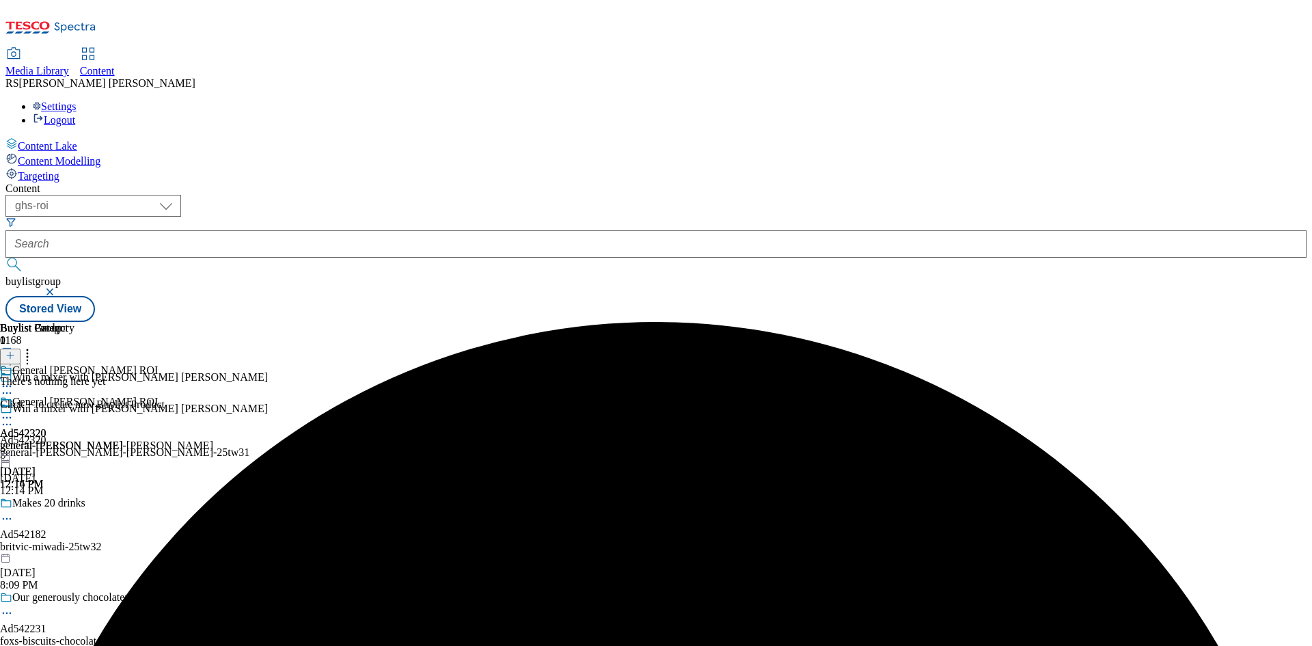
click at [15, 350] on icon at bounding box center [10, 355] width 10 height 10
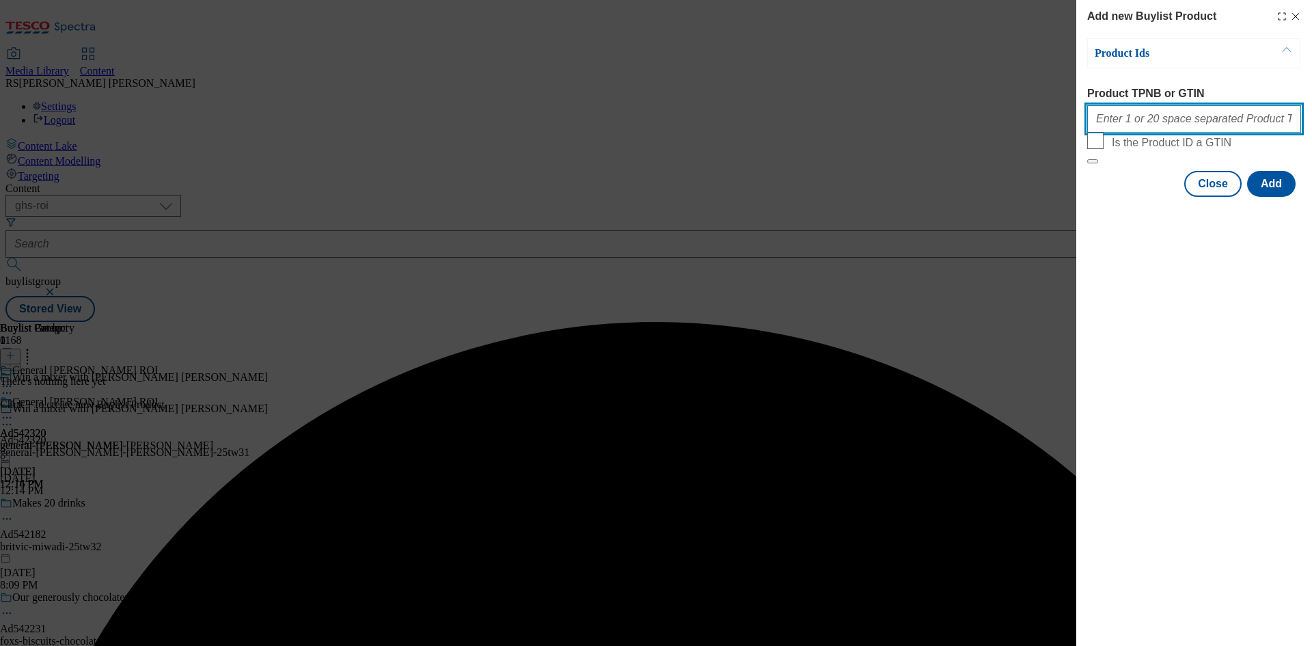
click at [1197, 128] on input "Product TPNB or GTIN" at bounding box center [1194, 118] width 214 height 27
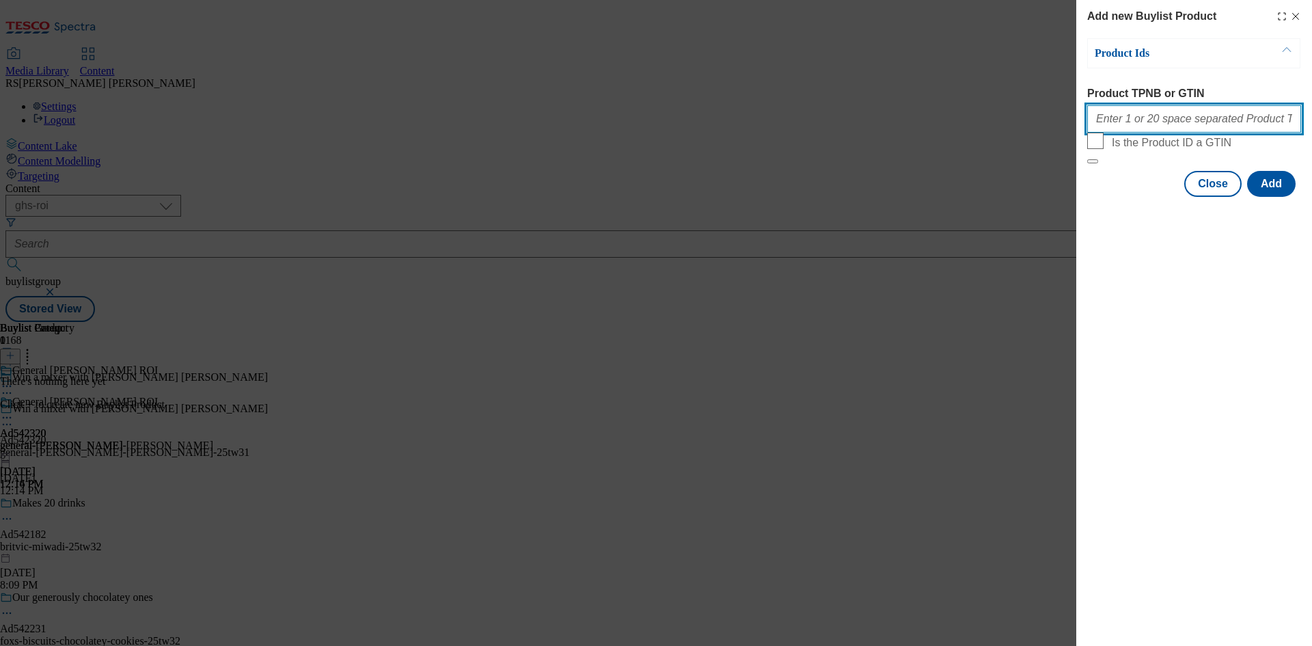
paste input "52901865 79659246 79659344"
type input "52901865 79659246 79659344"
click at [1286, 197] on button "Add" at bounding box center [1271, 184] width 49 height 26
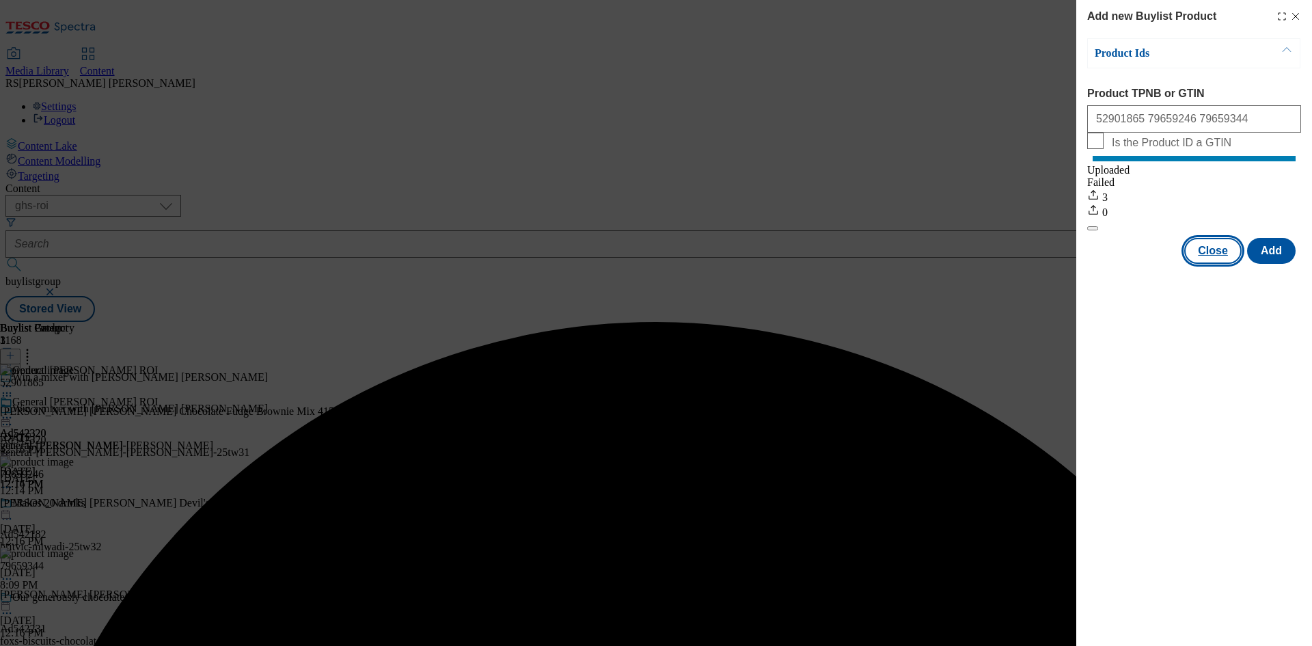
click at [1217, 258] on button "Close" at bounding box center [1212, 251] width 57 height 26
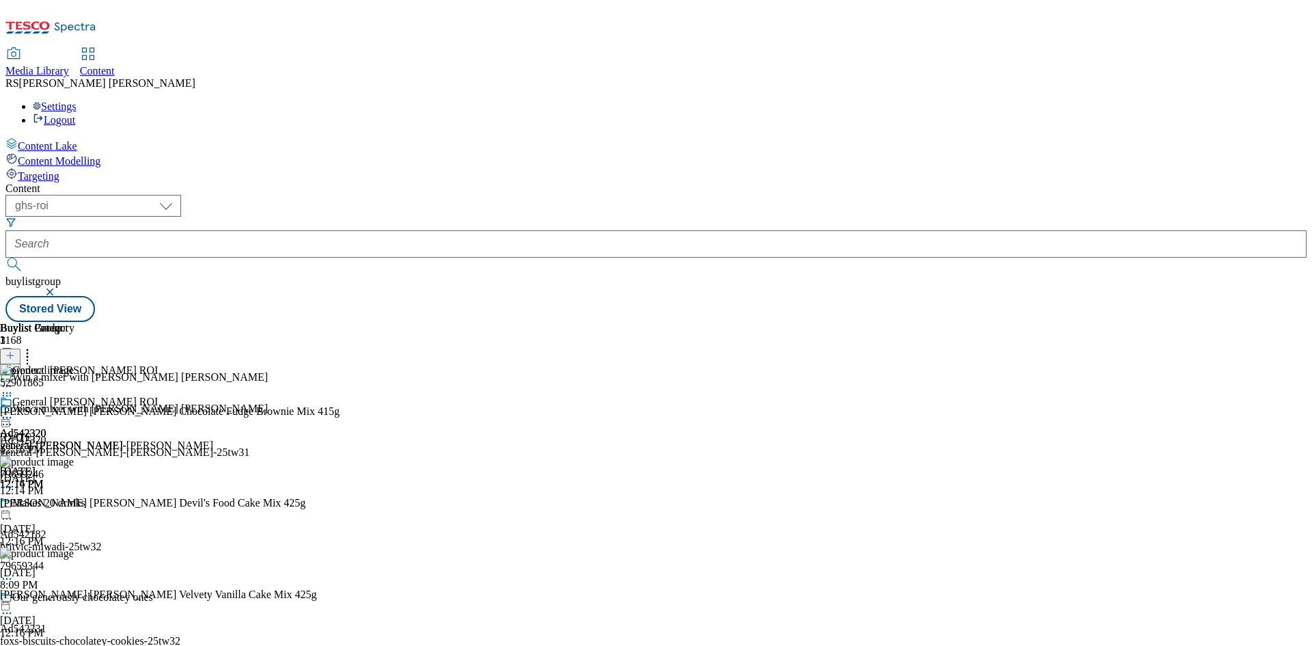
click at [14, 417] on icon at bounding box center [7, 424] width 14 height 14
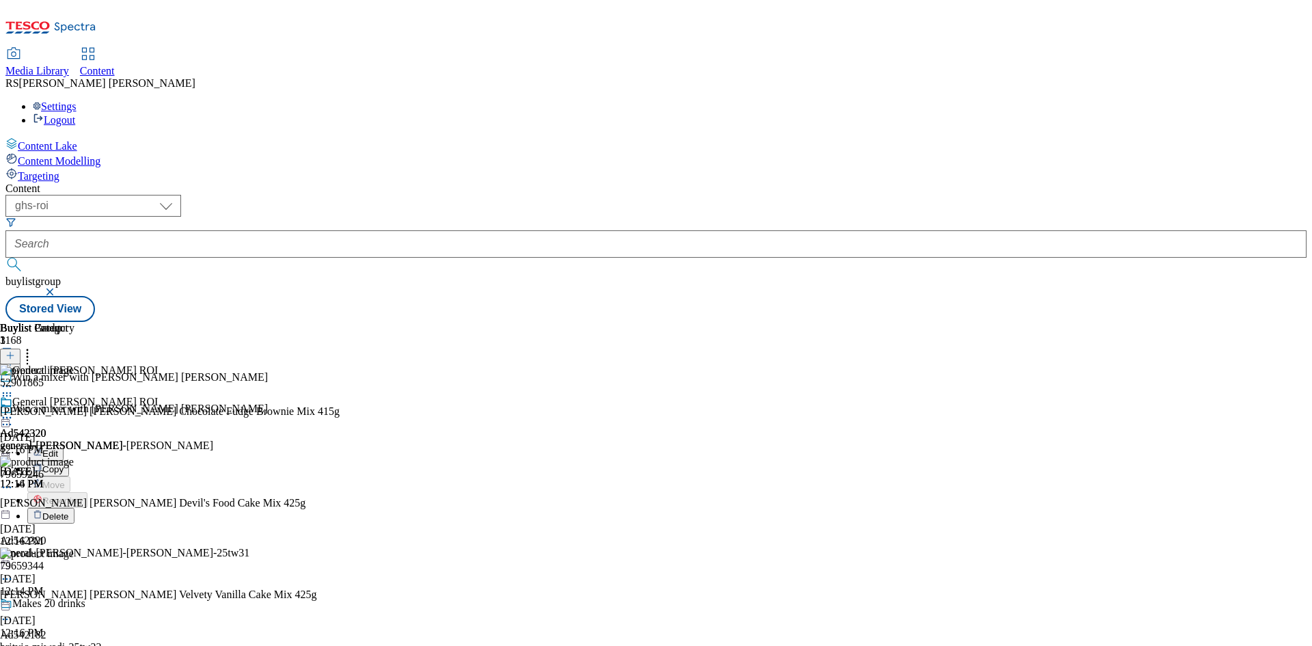
click at [58, 448] on span "Edit" at bounding box center [50, 453] width 16 height 10
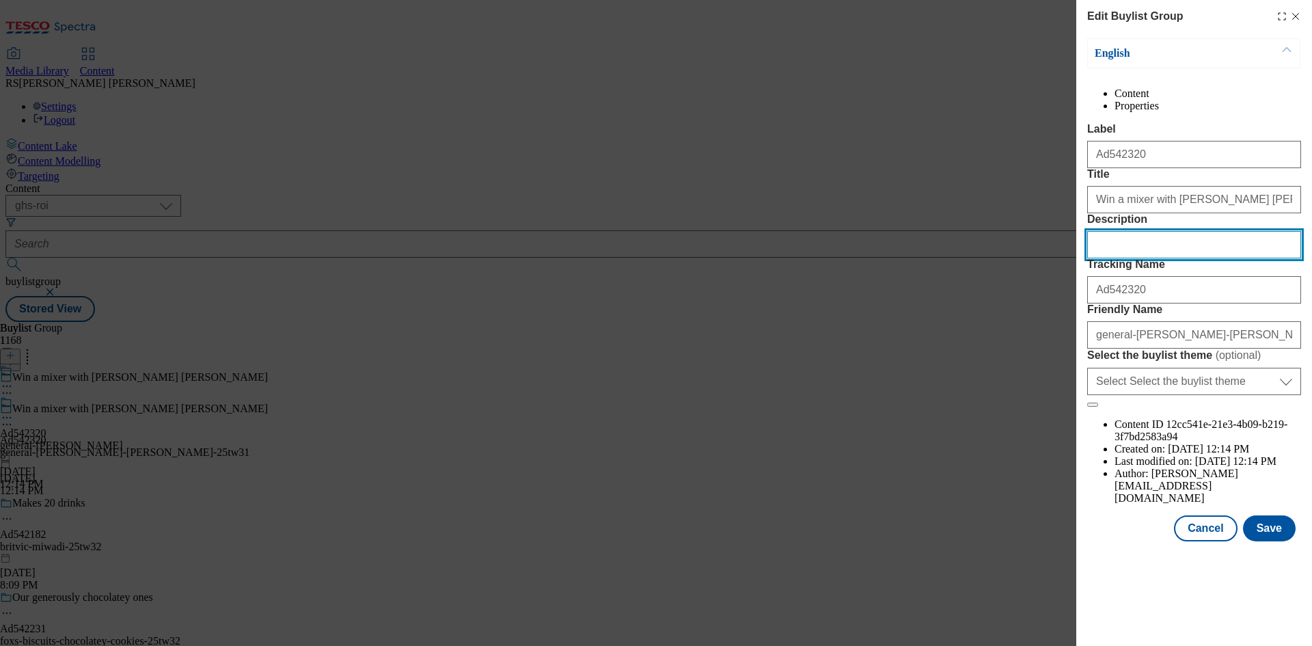
click at [1150, 258] on input "Description" at bounding box center [1194, 244] width 214 height 27
paste input "Betty Crocker Chocolate Fudge Brownie Mix 415g"
type input "Betty Crocker Chocolate Fudge Brownie Mix 415g"
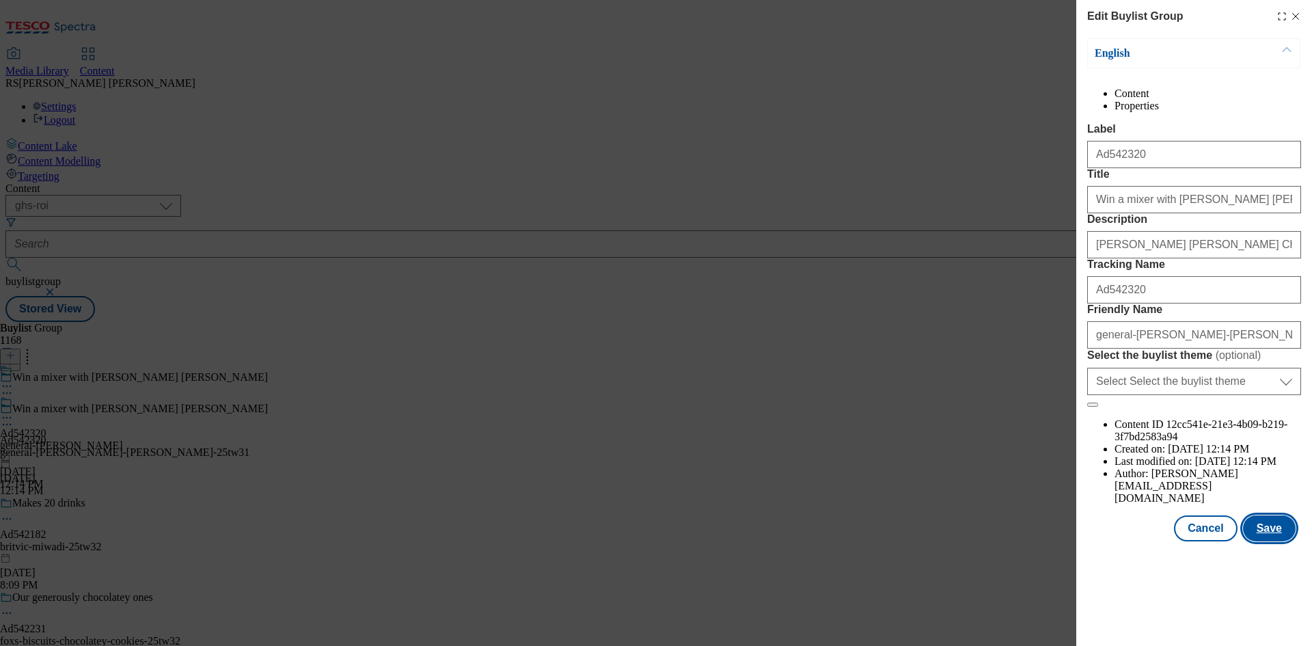
click at [1273, 541] on button "Save" at bounding box center [1269, 528] width 53 height 26
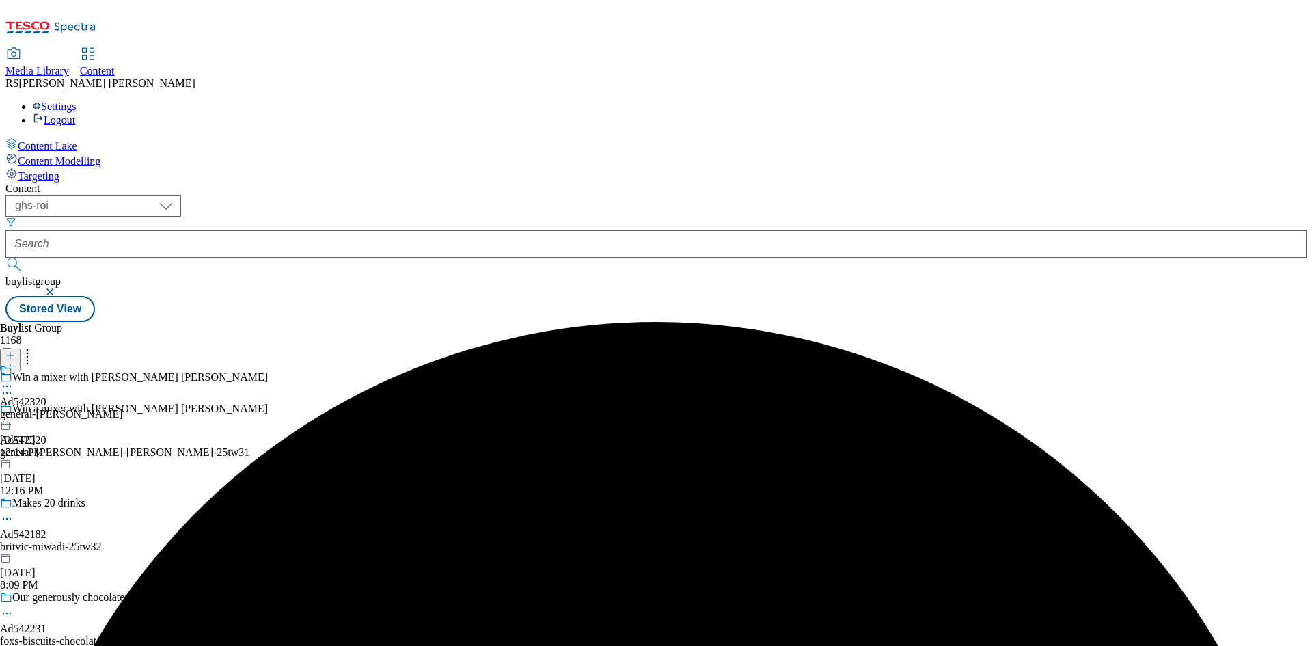
click at [14, 379] on icon at bounding box center [7, 386] width 14 height 14
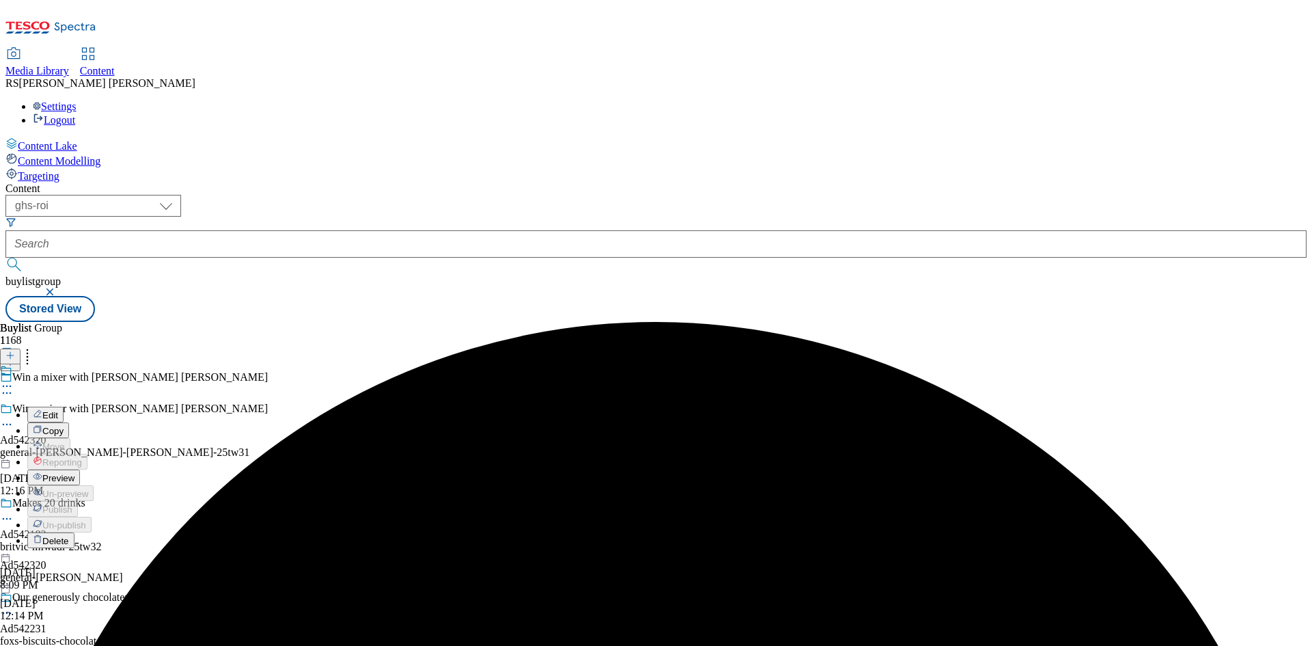
drag, startPoint x: 530, startPoint y: 235, endPoint x: 538, endPoint y: 241, distance: 10.2
click at [123, 406] on li "Edit" at bounding box center [75, 414] width 96 height 16
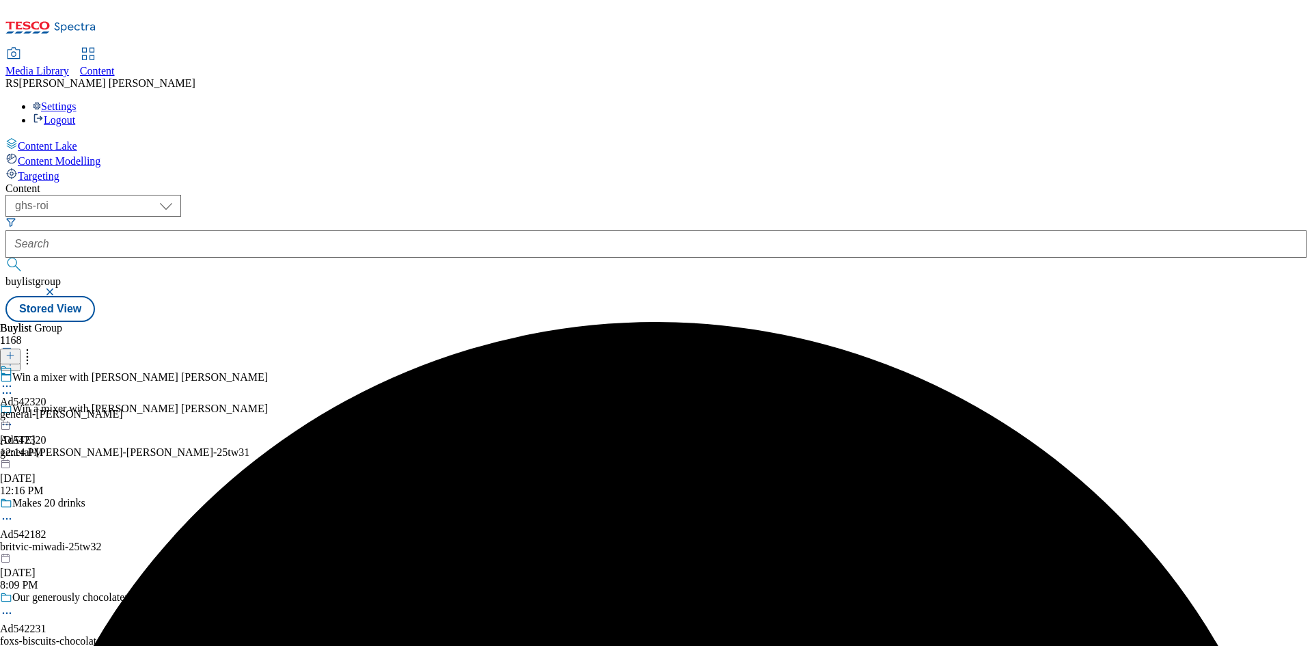
click at [14, 379] on icon at bounding box center [7, 386] width 14 height 14
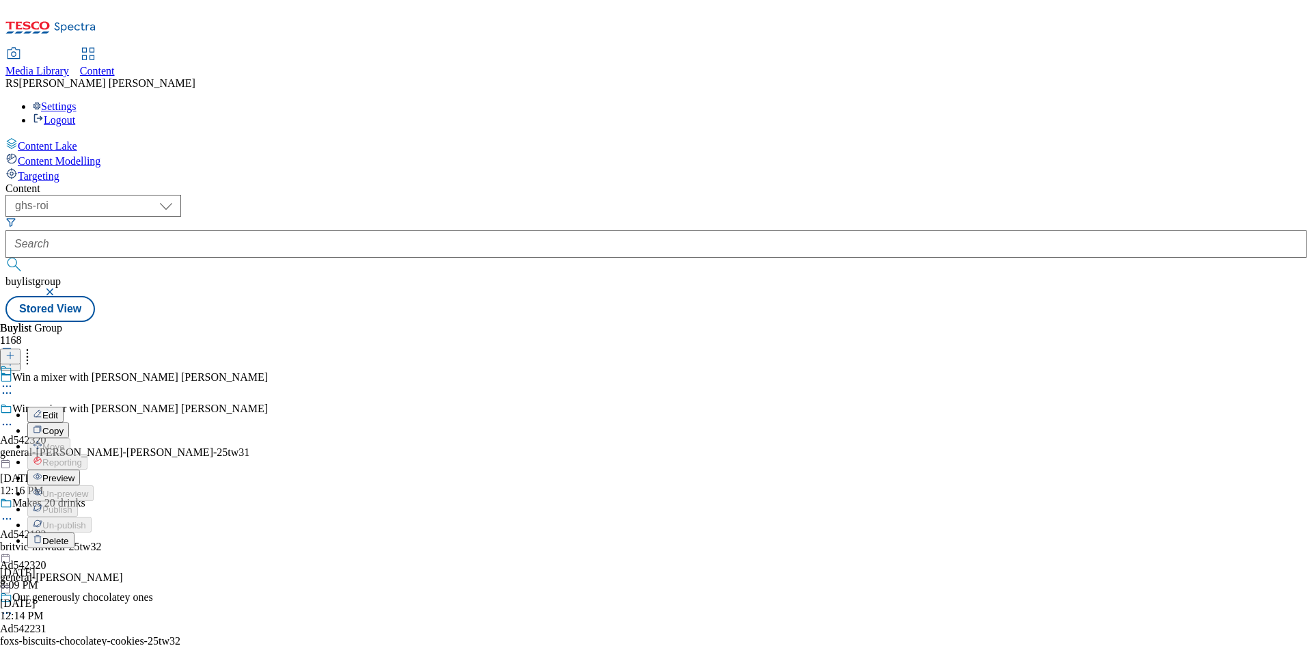
click at [58, 410] on span "Edit" at bounding box center [50, 415] width 16 height 10
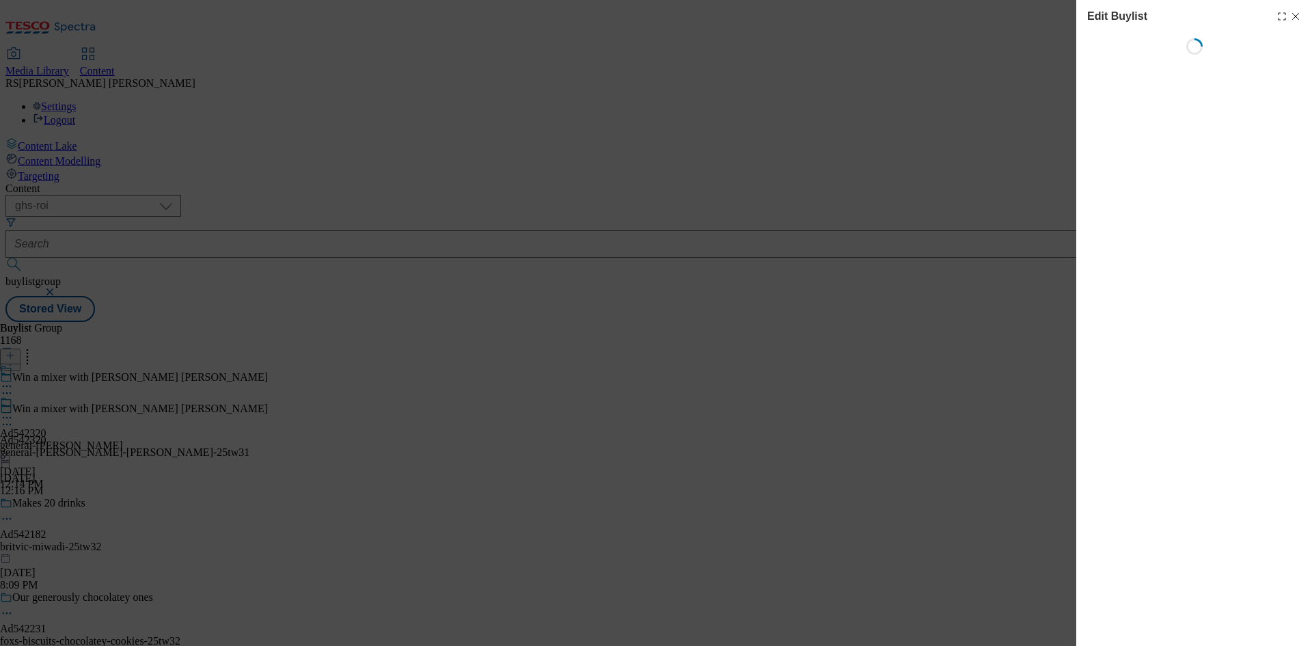
select select "tactical"
select select "dunnhumby"
select select "Banner"
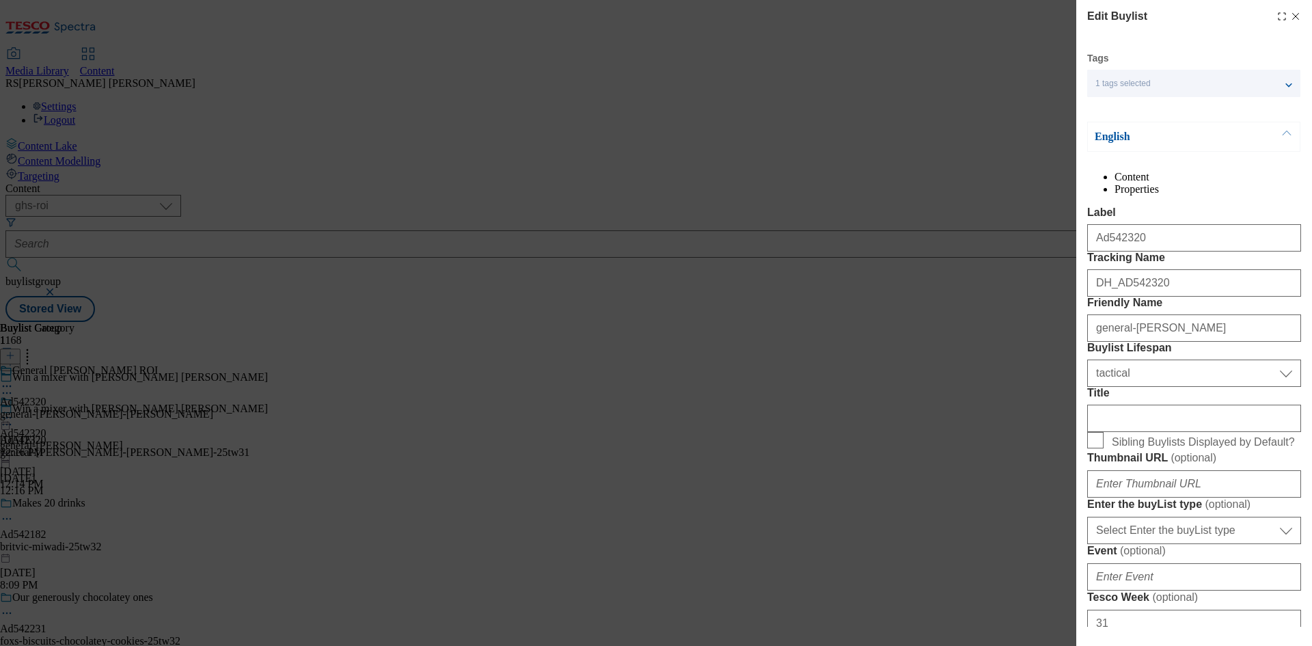
scroll to position [478, 0]
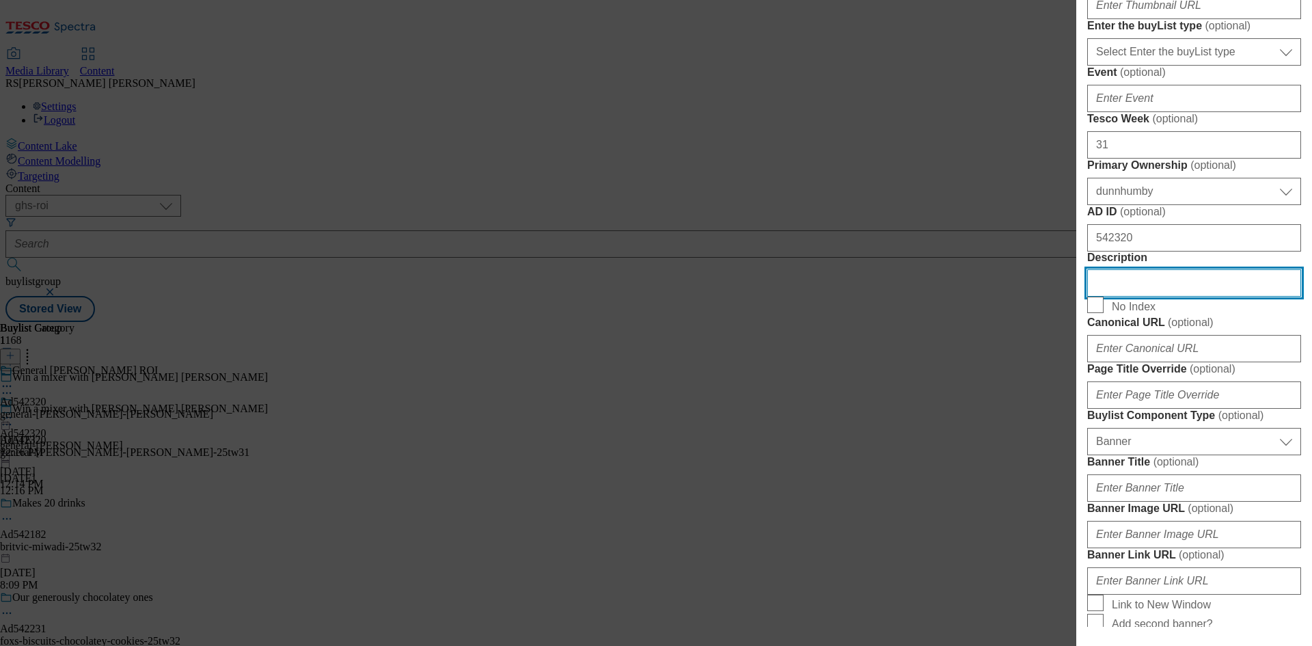
click at [1164, 296] on input "Description" at bounding box center [1194, 282] width 214 height 27
paste input "Betty Crocker Chocolate Fudge Brownie Mix 415g"
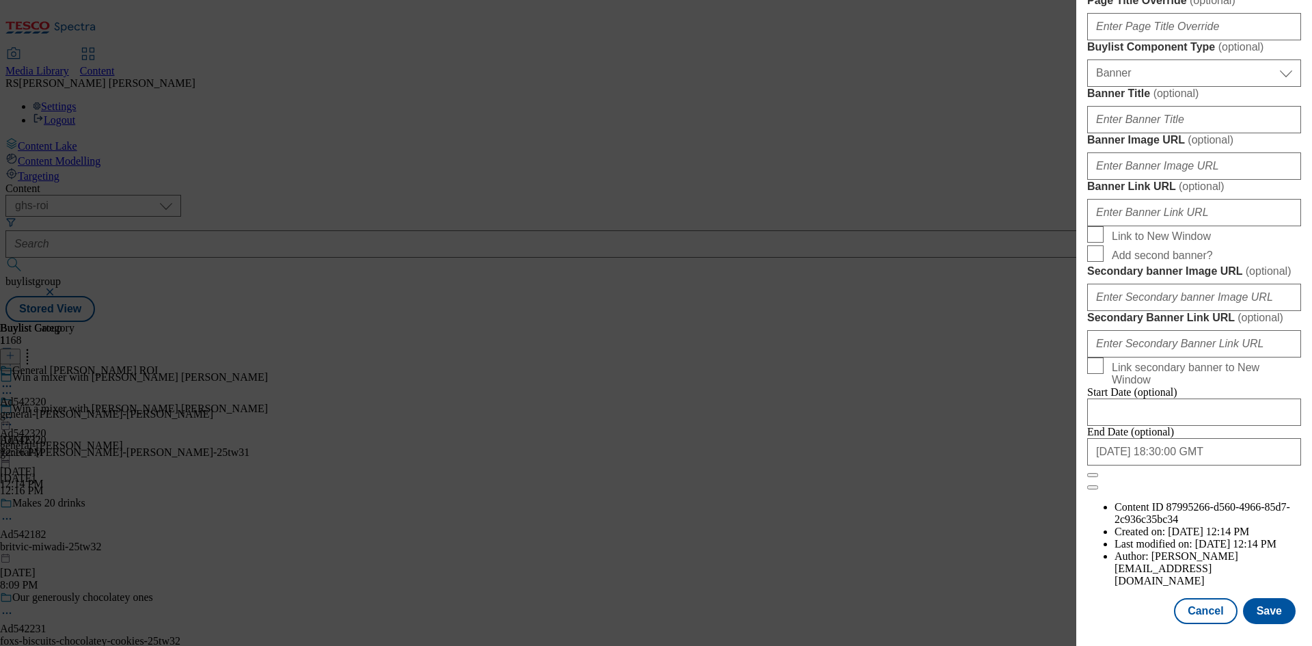
scroll to position [1342, 0]
type input "Betty Crocker Chocolate Fudge Brownie Mix 415g"
click at [1251, 618] on button "Save" at bounding box center [1269, 611] width 53 height 26
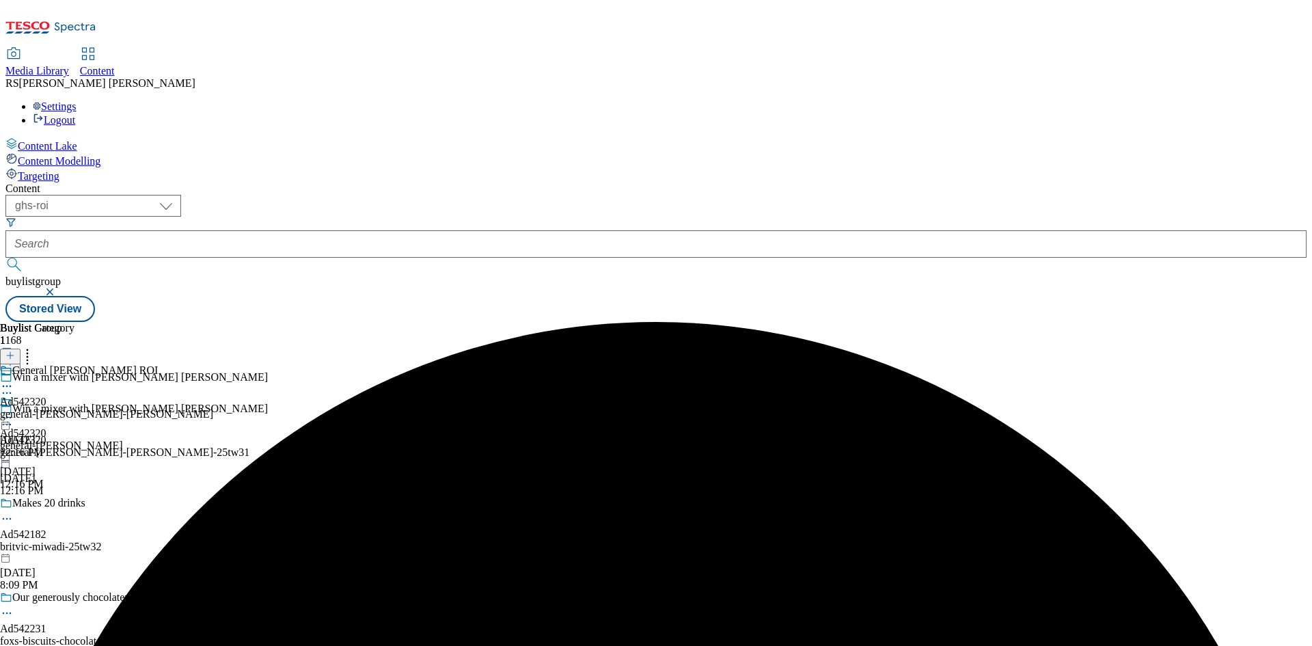
click at [14, 379] on icon at bounding box center [7, 386] width 14 height 14
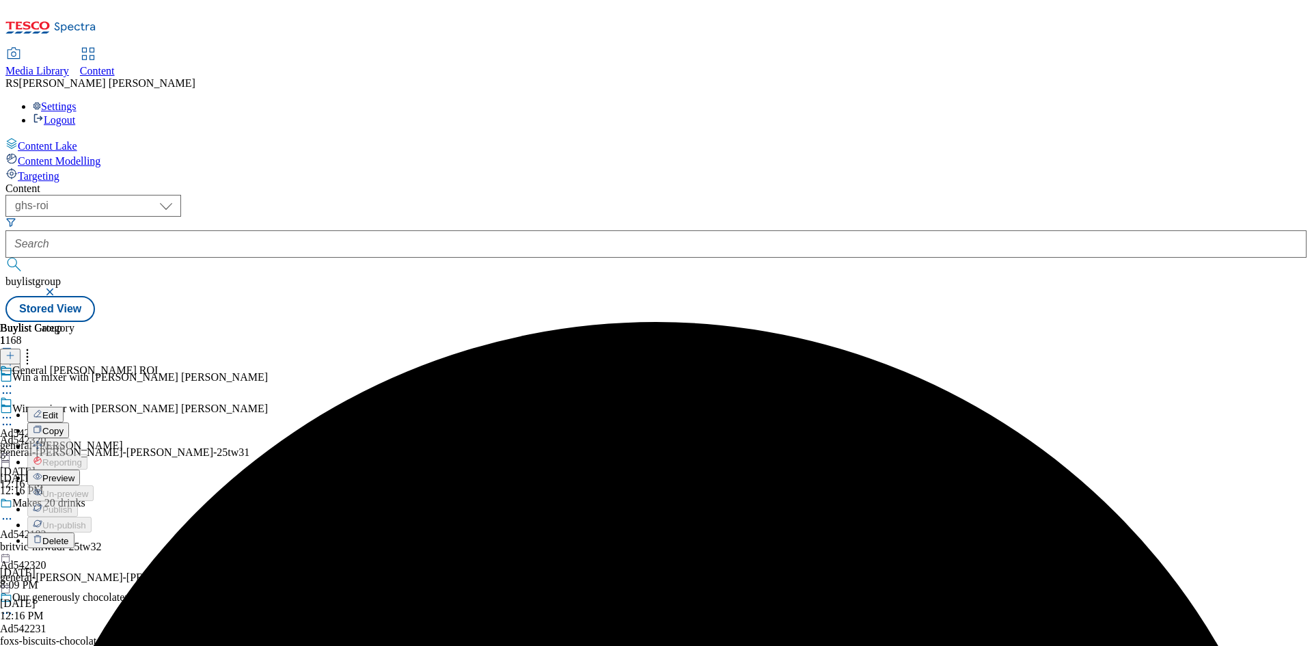
click at [58, 410] on span "Edit" at bounding box center [50, 415] width 16 height 10
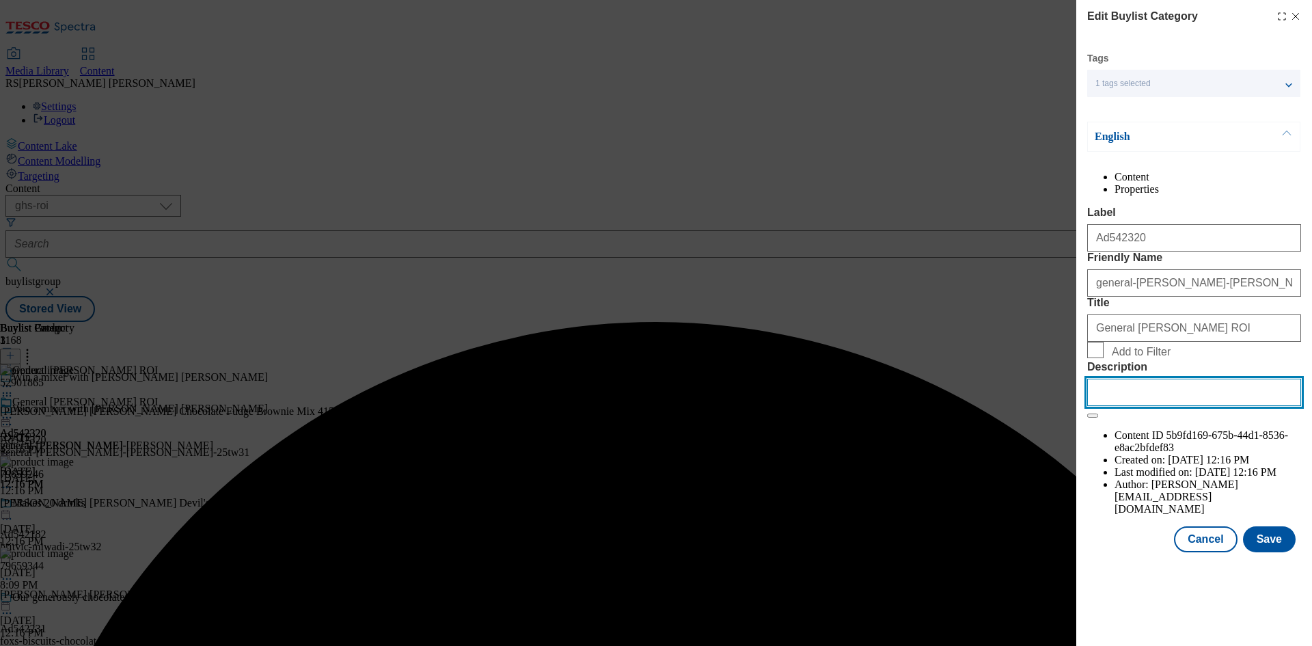
click at [1165, 406] on input "Description" at bounding box center [1194, 391] width 214 height 27
paste input "Betty Crocker Chocolate Fudge Brownie Mix 415g"
type input "Betty Crocker Chocolate Fudge Brownie Mix 415g"
click at [1266, 552] on button "Save" at bounding box center [1269, 539] width 53 height 26
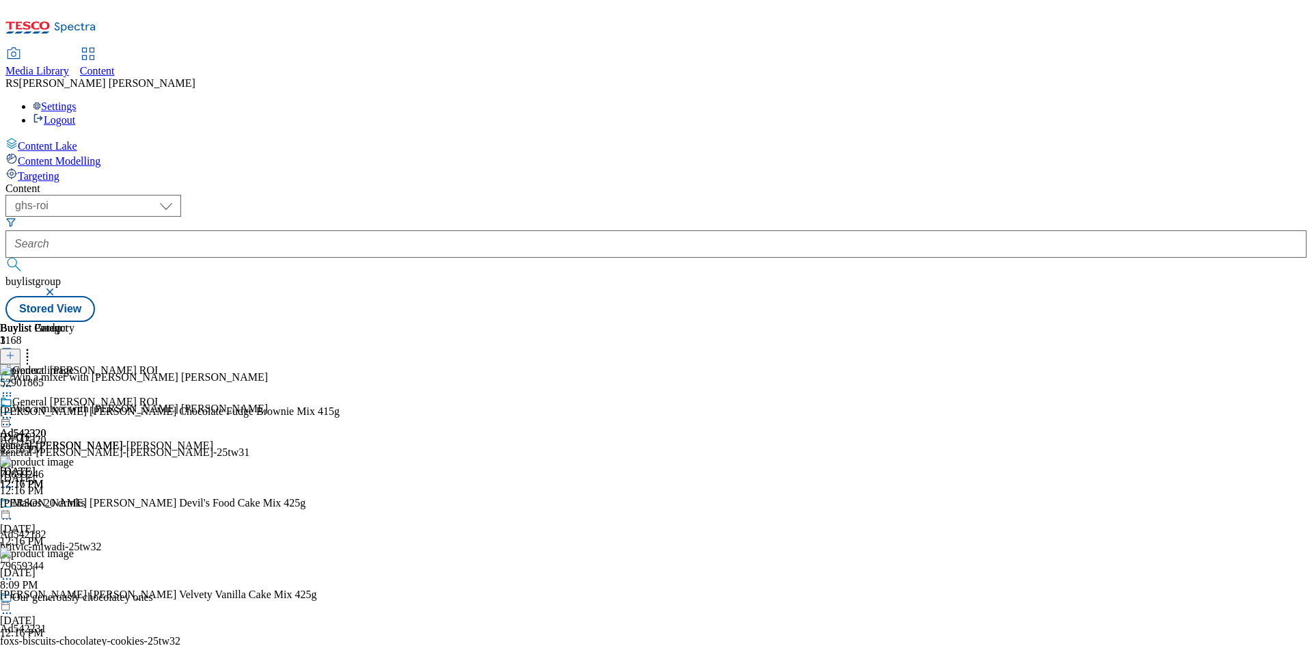
click at [1270, 322] on div "Buylist Group 1168 Win a mixer with Betty Crocker Win a mixer with Betty Crocke…" at bounding box center [655, 322] width 1301 height 0
click at [1258, 322] on div "Buylist Group 1168 Win a mixer with Betty Crocker Win a mixer with Betty Crocke…" at bounding box center [655, 322] width 1301 height 0
click at [123, 490] on div "Ad542320 general-mills Sep 19, 2025 12:16 PM" at bounding box center [61, 443] width 123 height 94
click at [14, 411] on icon at bounding box center [7, 418] width 14 height 14
click at [74, 504] on span "Preview" at bounding box center [58, 509] width 32 height 10
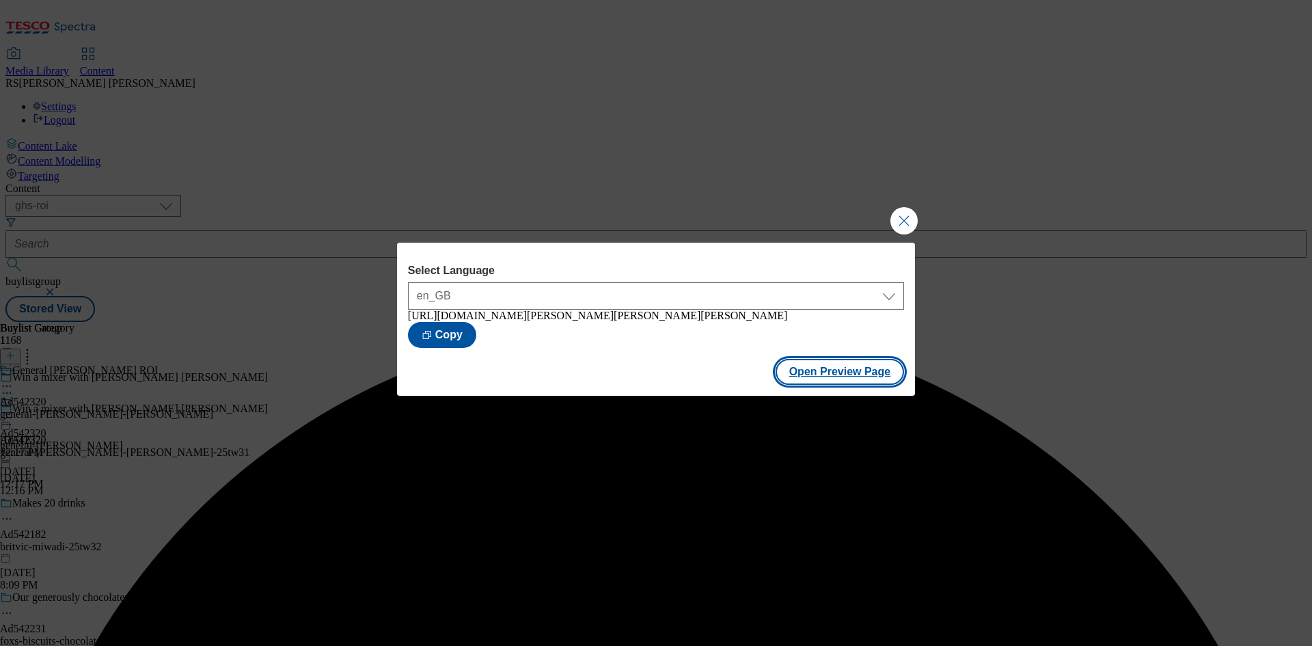
click at [830, 384] on button "Open Preview Page" at bounding box center [839, 372] width 129 height 26
click at [908, 219] on button "Close Modal" at bounding box center [903, 220] width 27 height 27
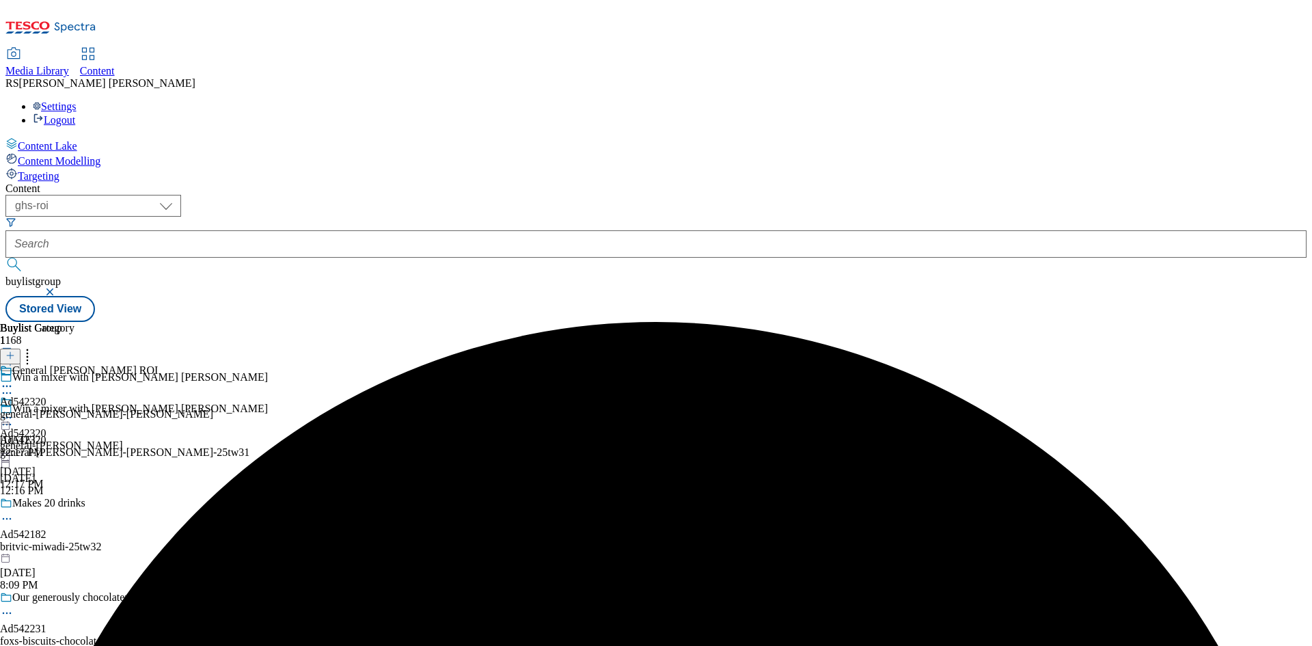
click at [14, 411] on icon at bounding box center [7, 418] width 14 height 14
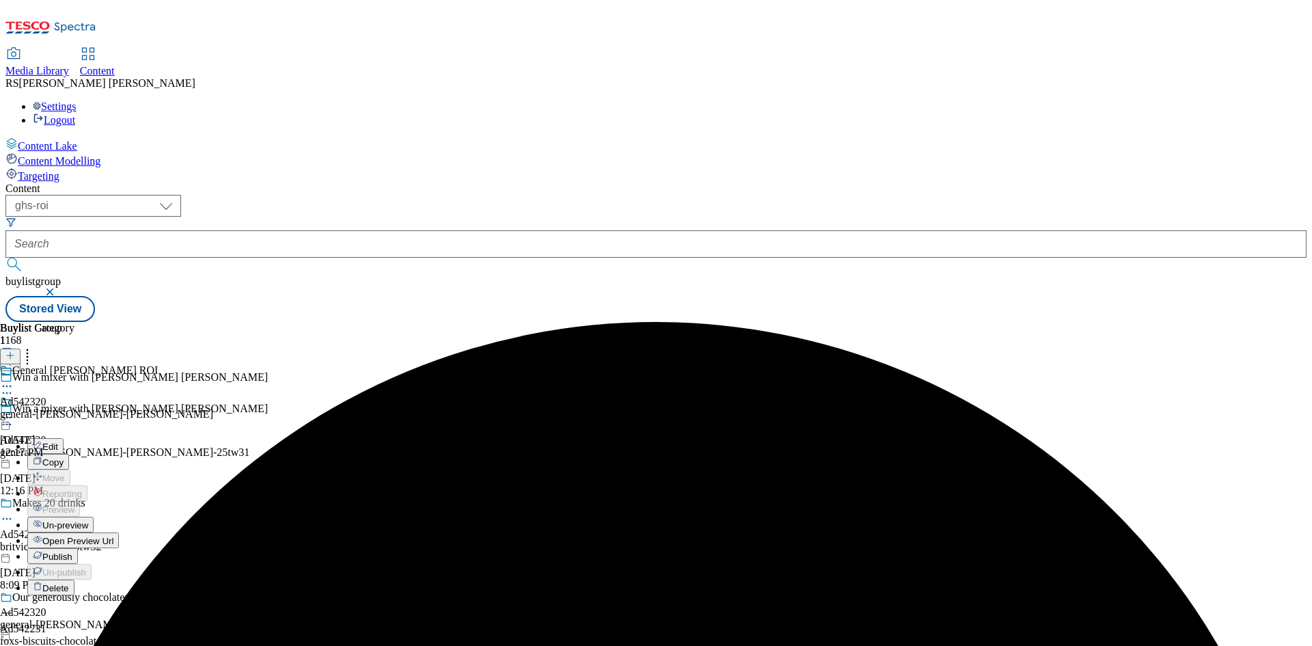
click at [72, 551] on span "Publish" at bounding box center [57, 556] width 30 height 10
